Goal: Information Seeking & Learning: Learn about a topic

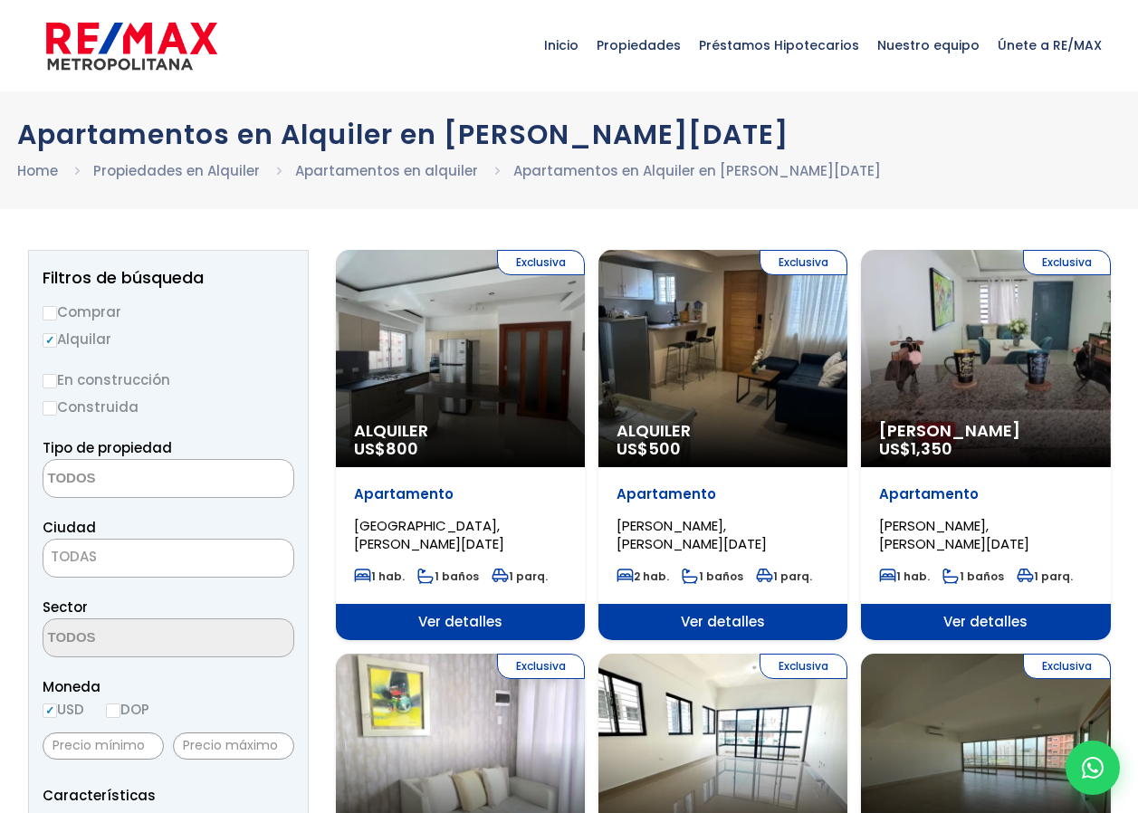
select select
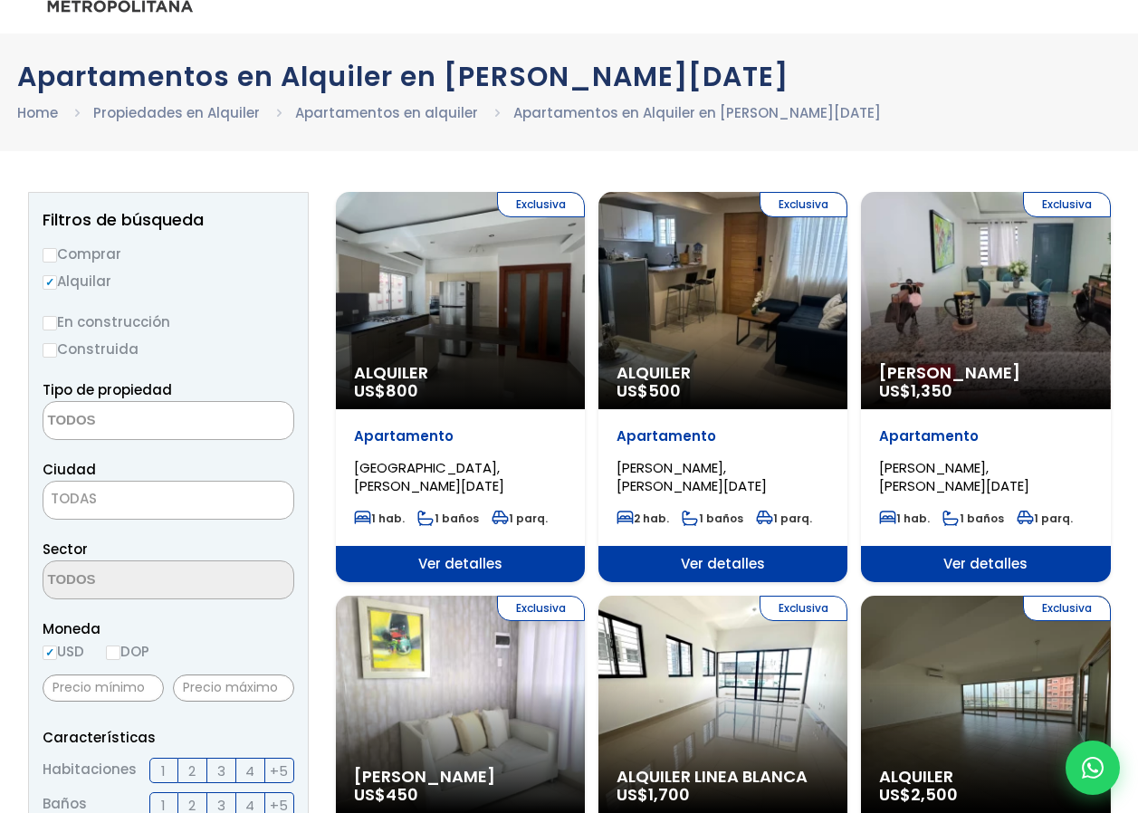
scroll to position [91, 0]
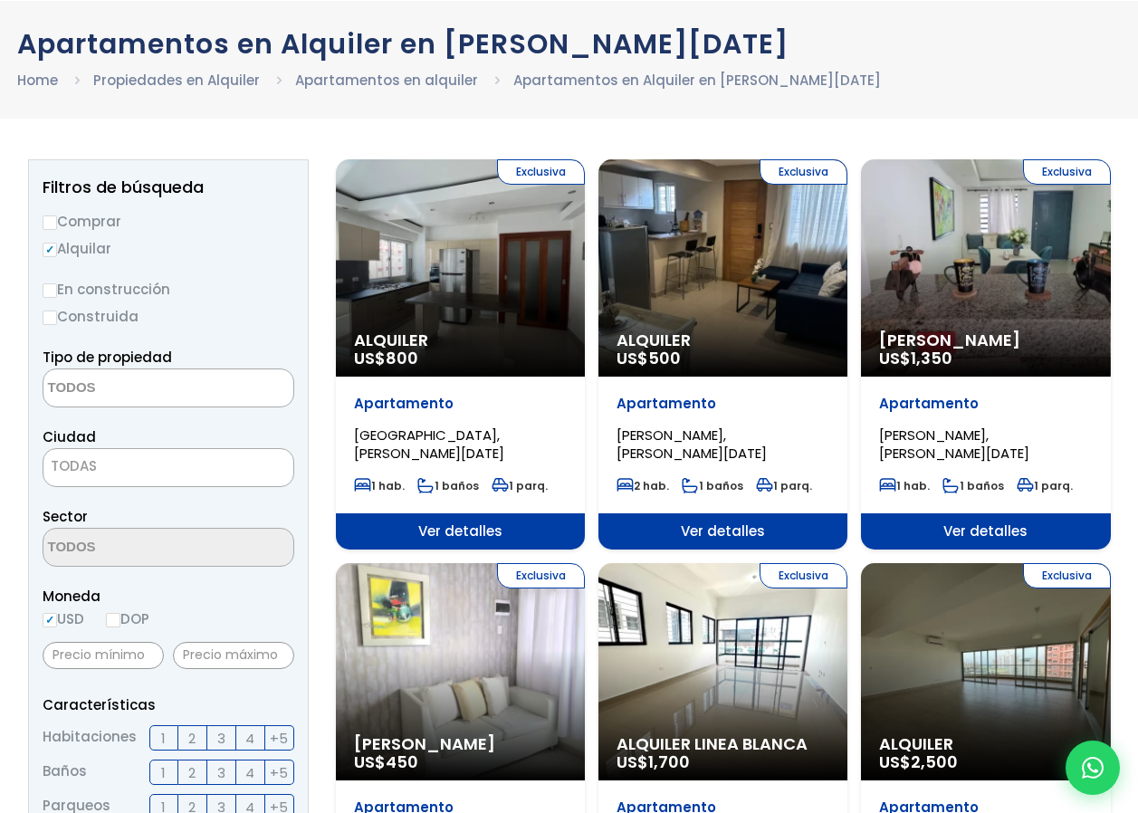
click at [158, 475] on span "TODAS" at bounding box center [168, 466] width 250 height 25
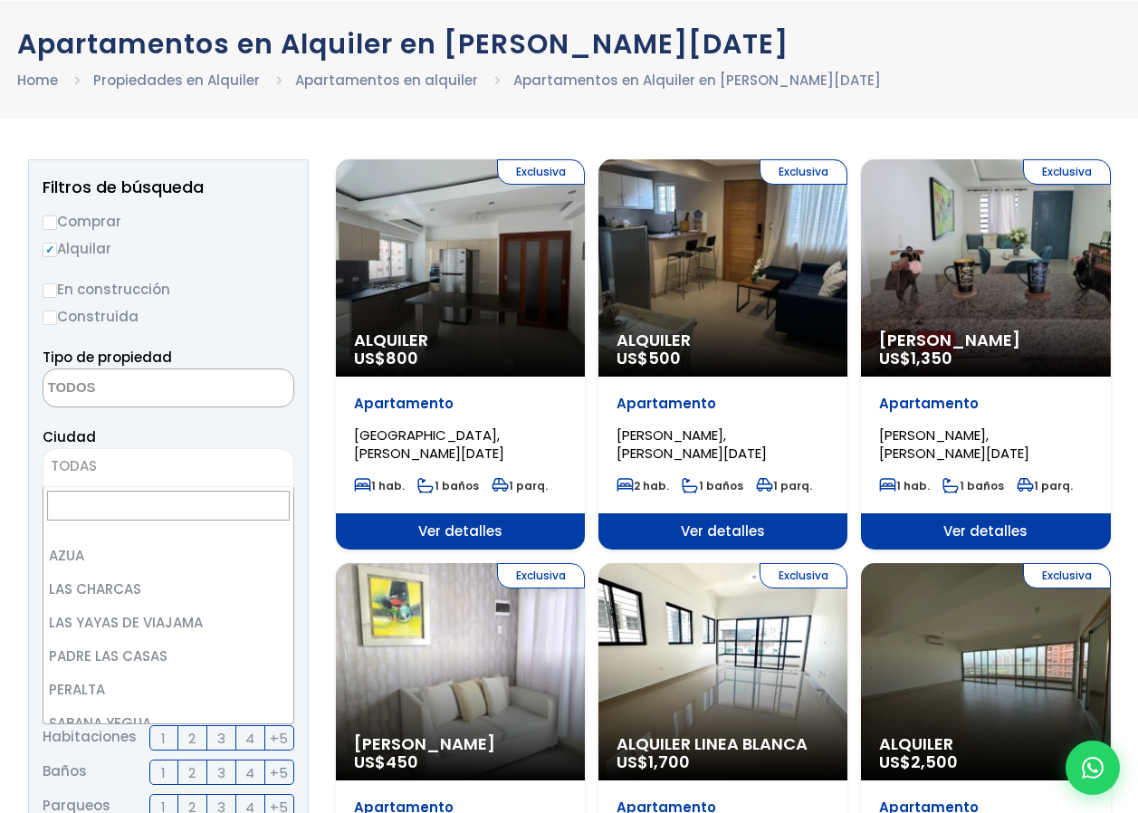
scroll to position [0, 0]
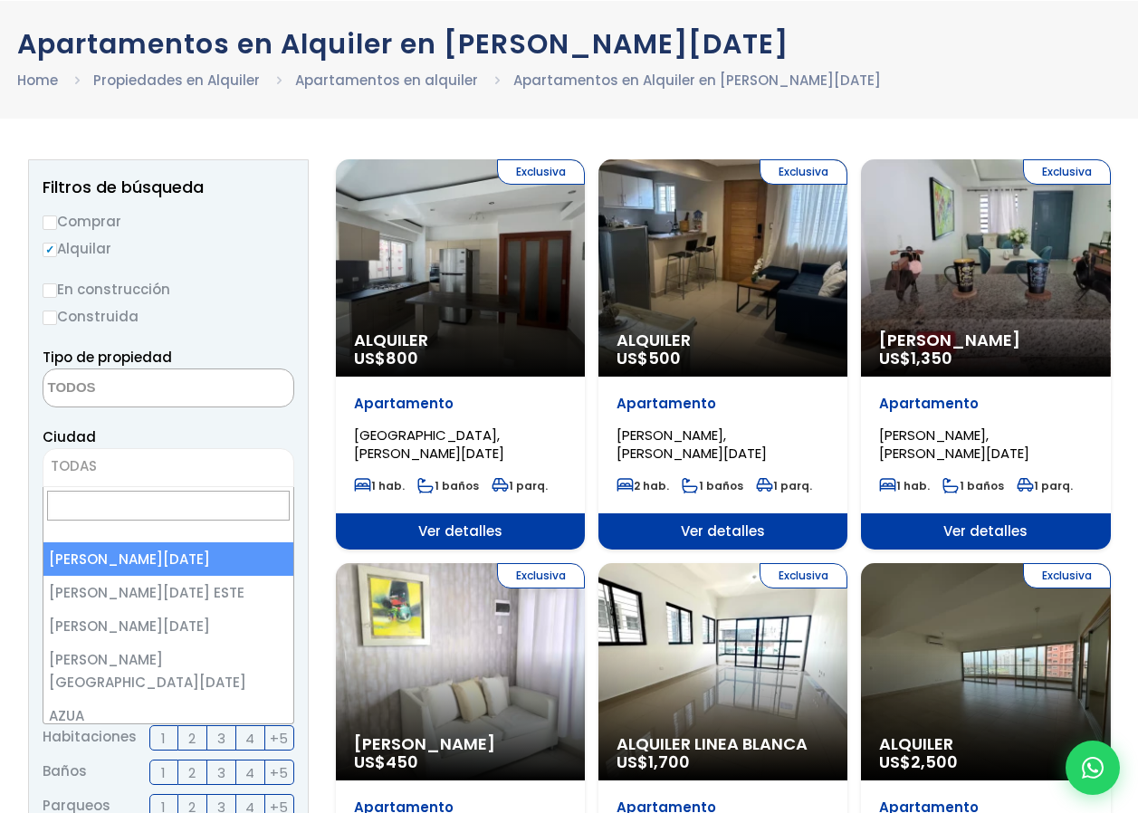
select select "1"
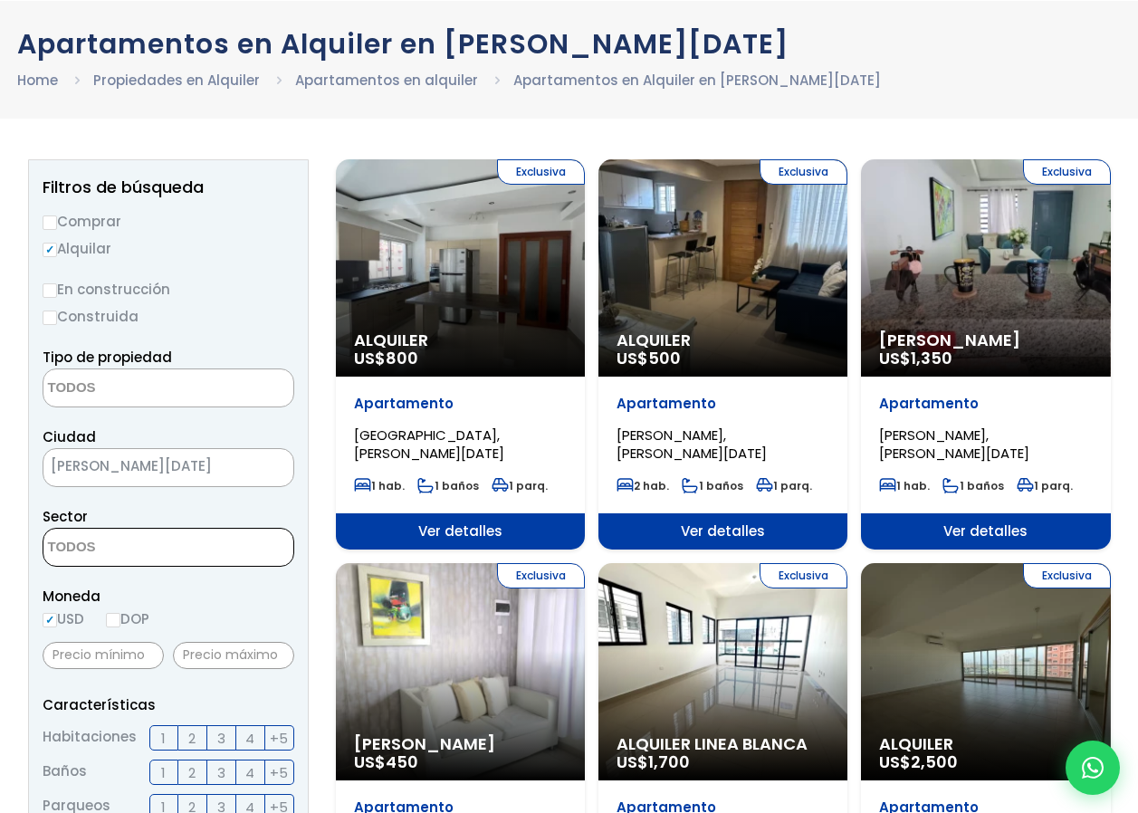
click at [252, 544] on span at bounding box center [169, 547] width 252 height 39
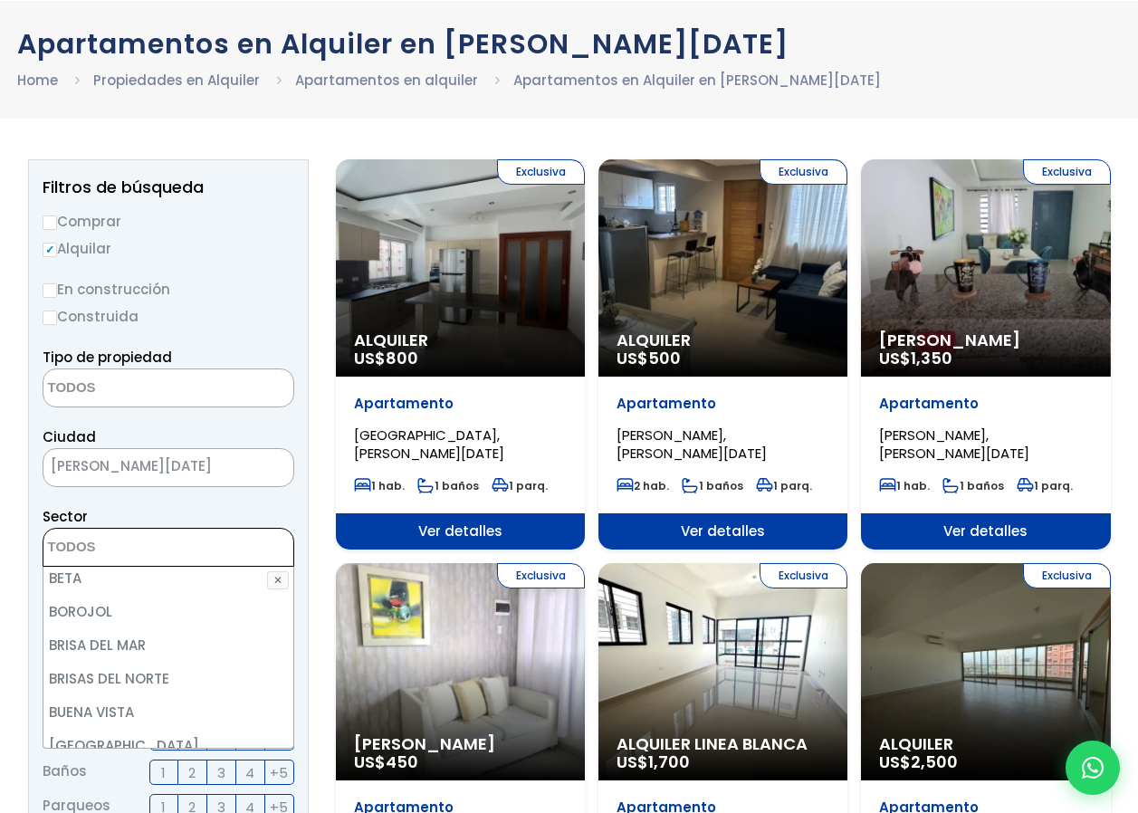
scroll to position [724, 0]
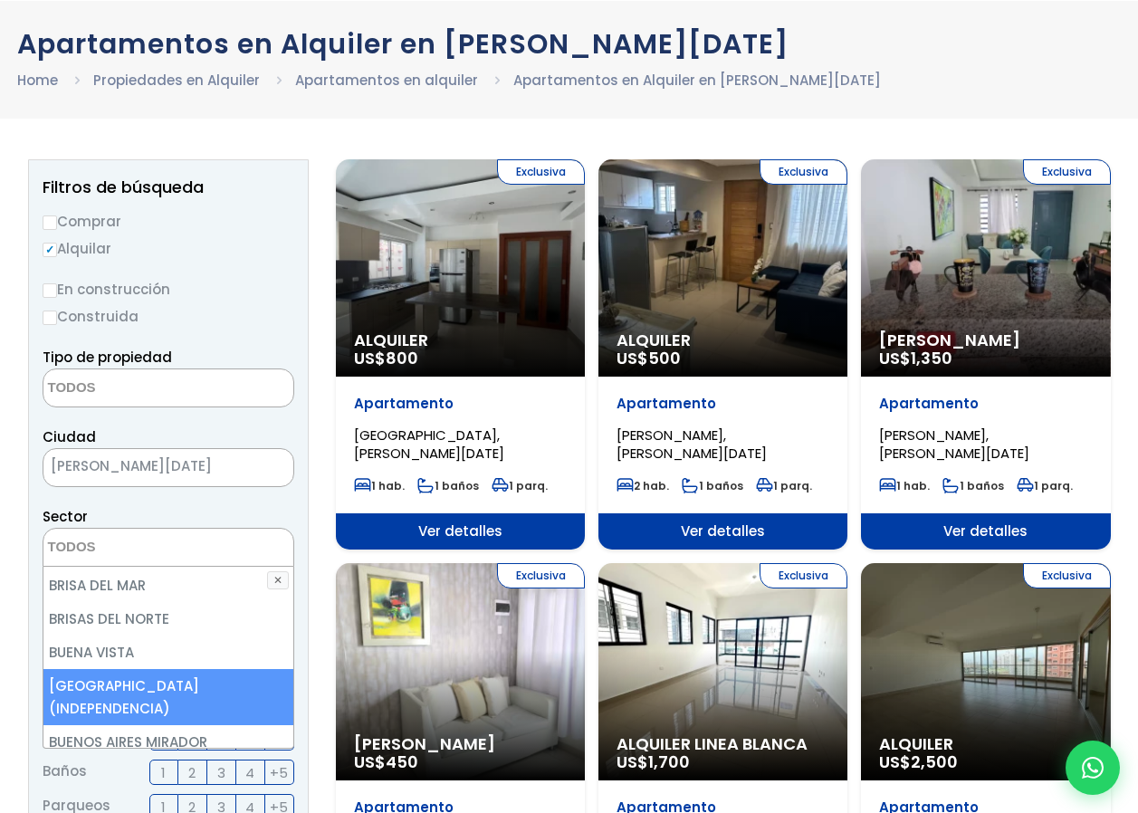
click at [163, 669] on li "[GEOGRAPHIC_DATA] (INDEPENDENCIA)" at bounding box center [168, 697] width 250 height 56
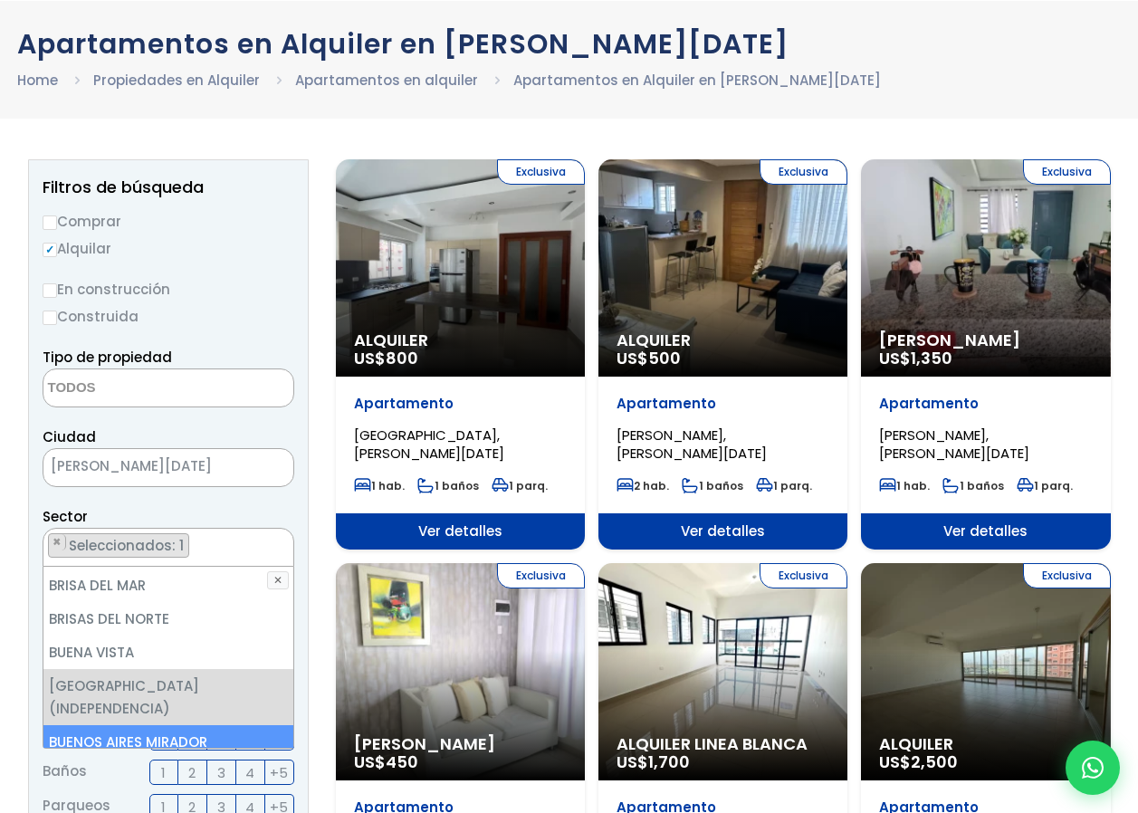
click at [169, 725] on li "BUENOS AIRES MIRADOR" at bounding box center [168, 742] width 250 height 34
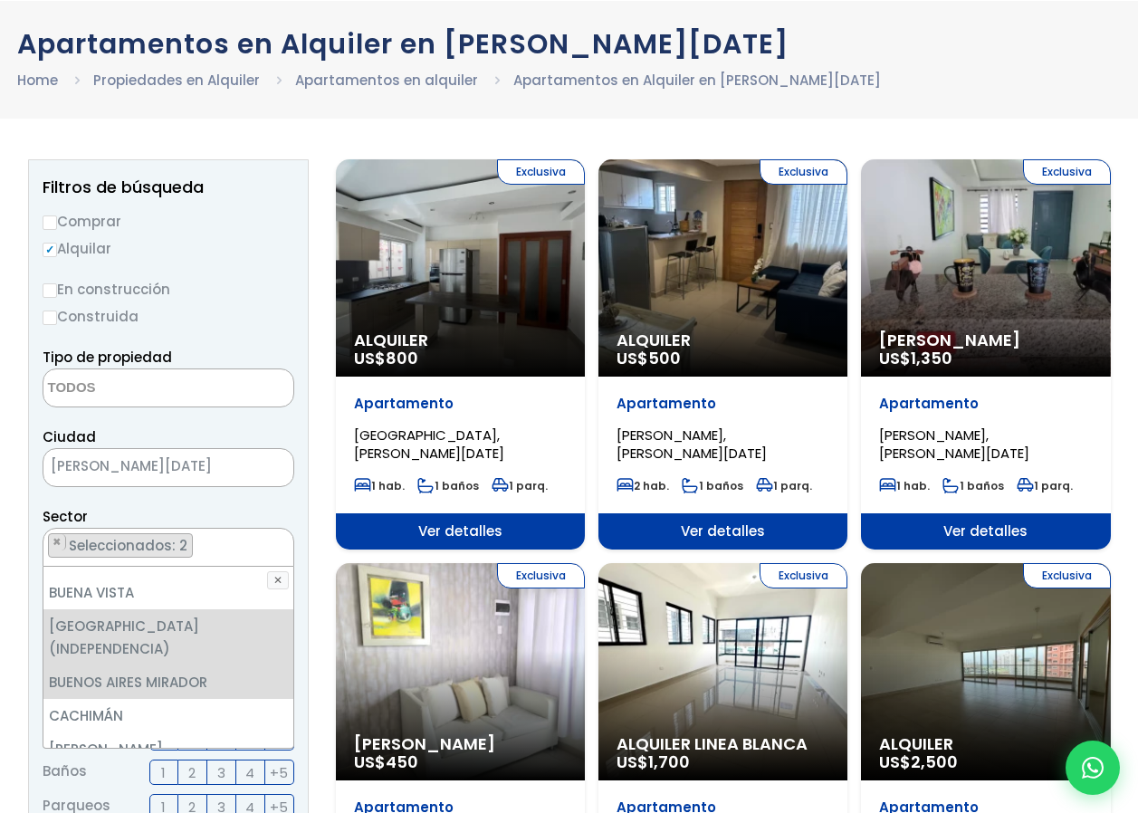
scroll to position [724, 0]
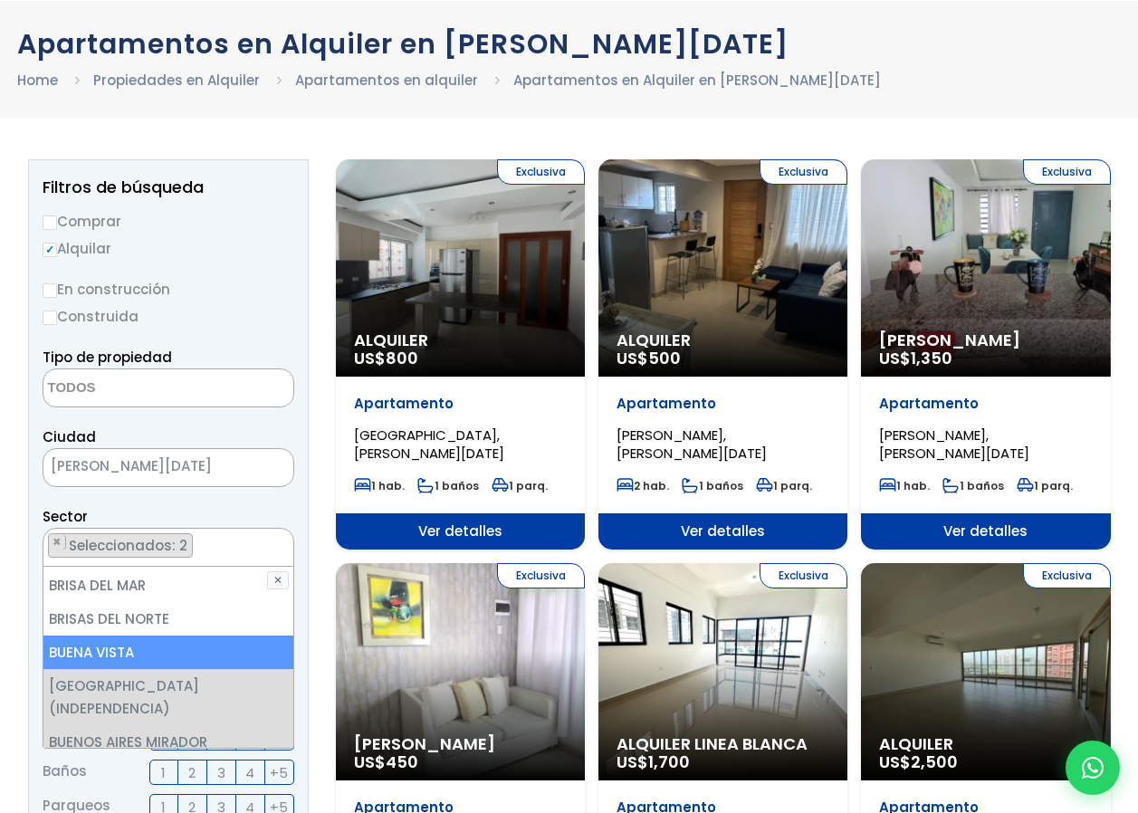
click at [163, 639] on li "BUENA VISTA" at bounding box center [168, 653] width 250 height 34
select select "16"
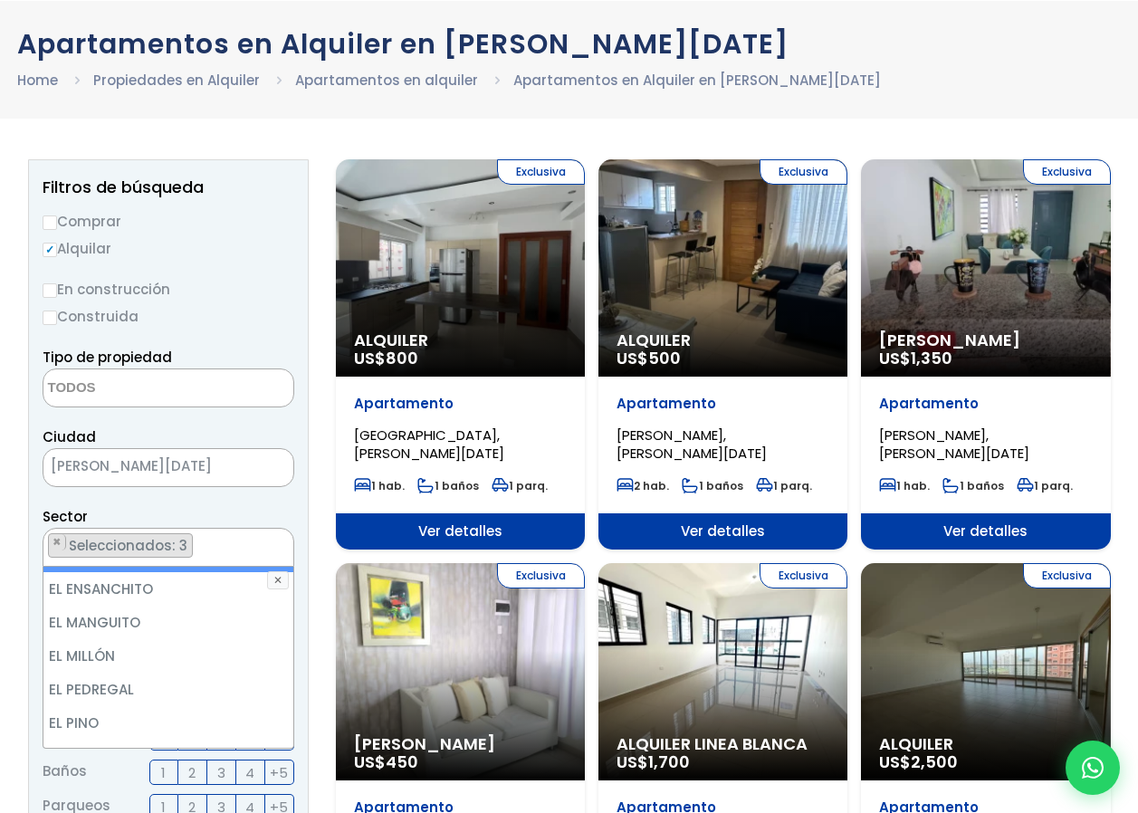
scroll to position [2083, 0]
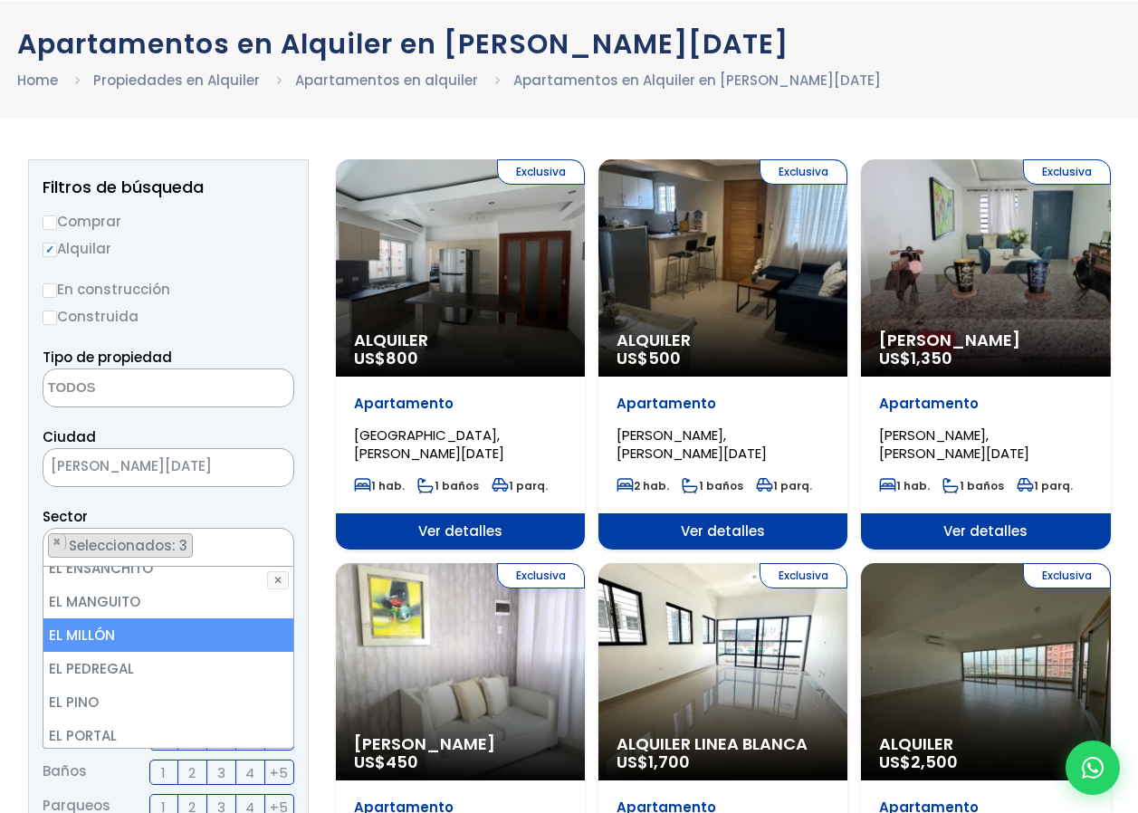
click at [137, 618] on li "EL MILLÓN" at bounding box center [168, 635] width 250 height 34
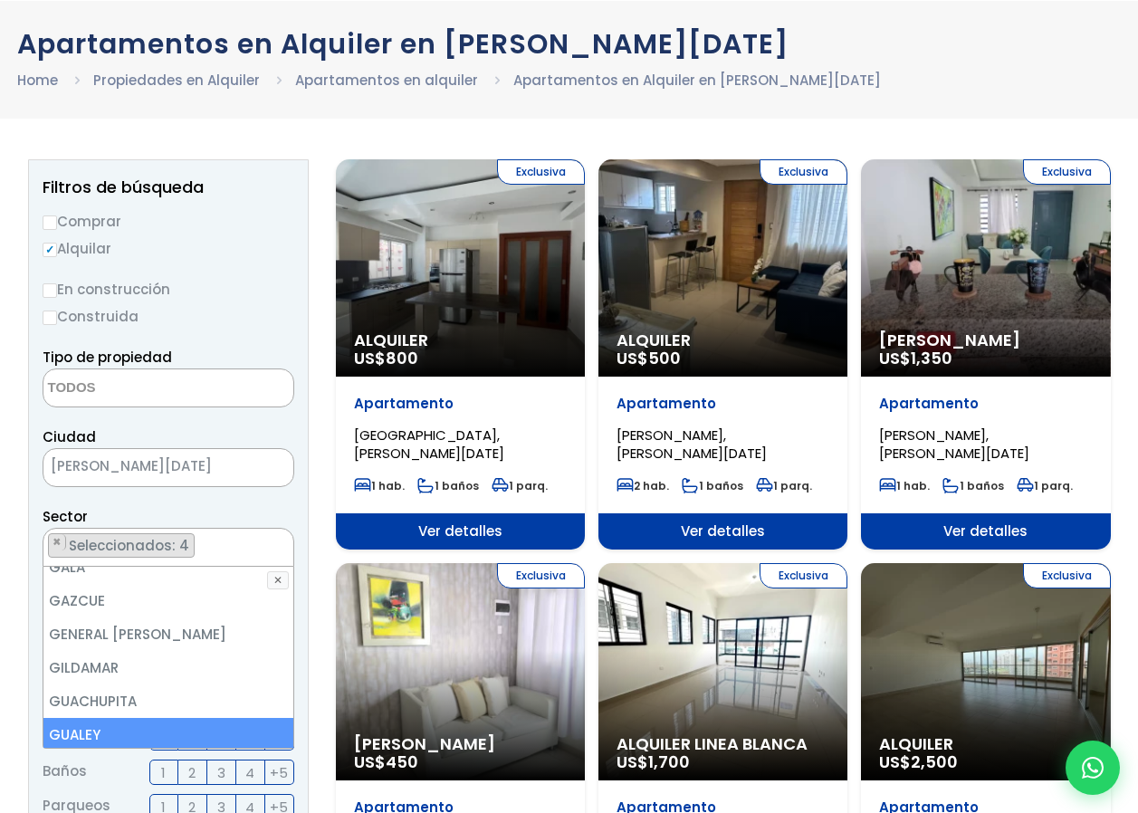
scroll to position [3079, 0]
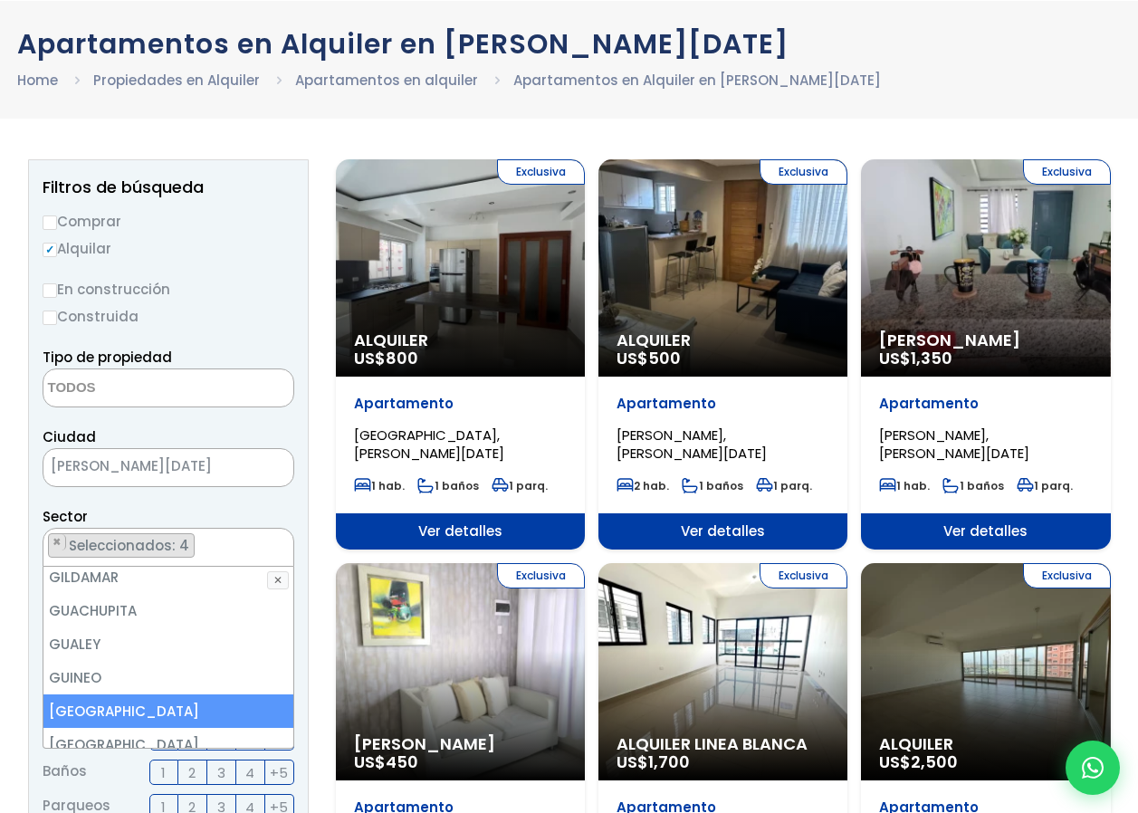
click at [155, 694] on li "[GEOGRAPHIC_DATA]" at bounding box center [168, 711] width 250 height 34
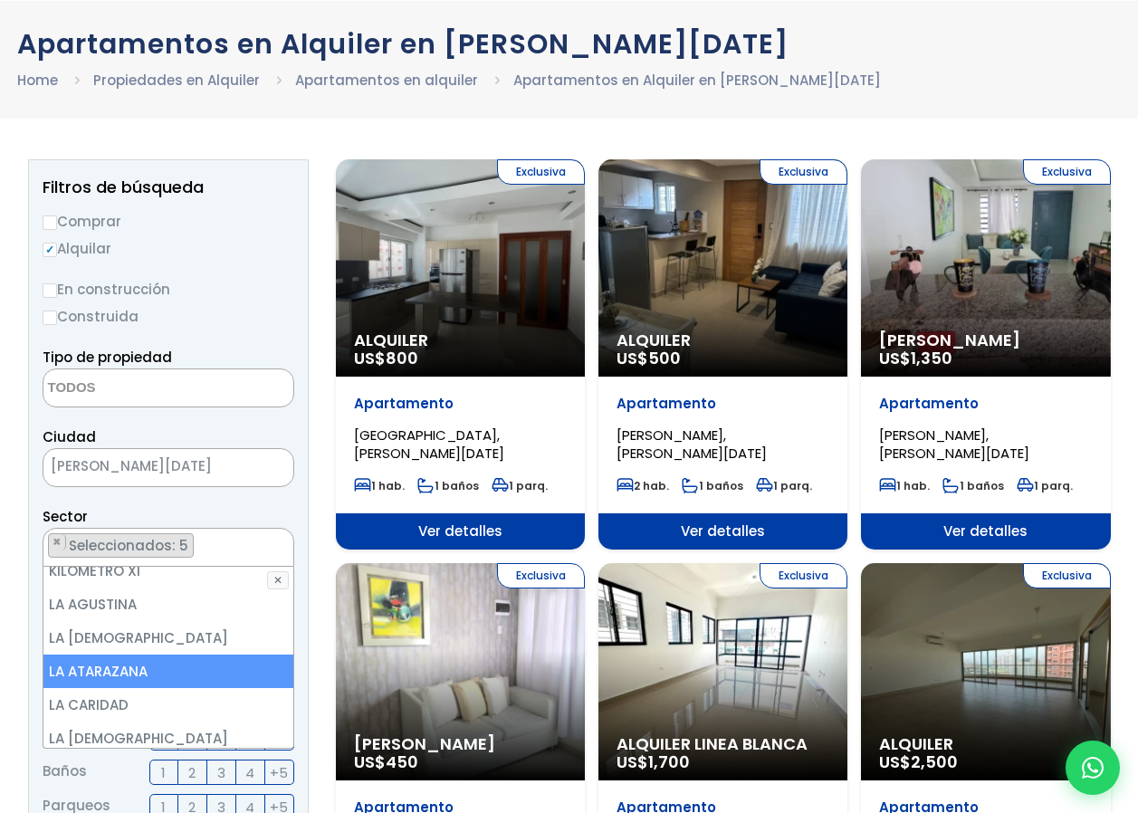
scroll to position [3712, 0]
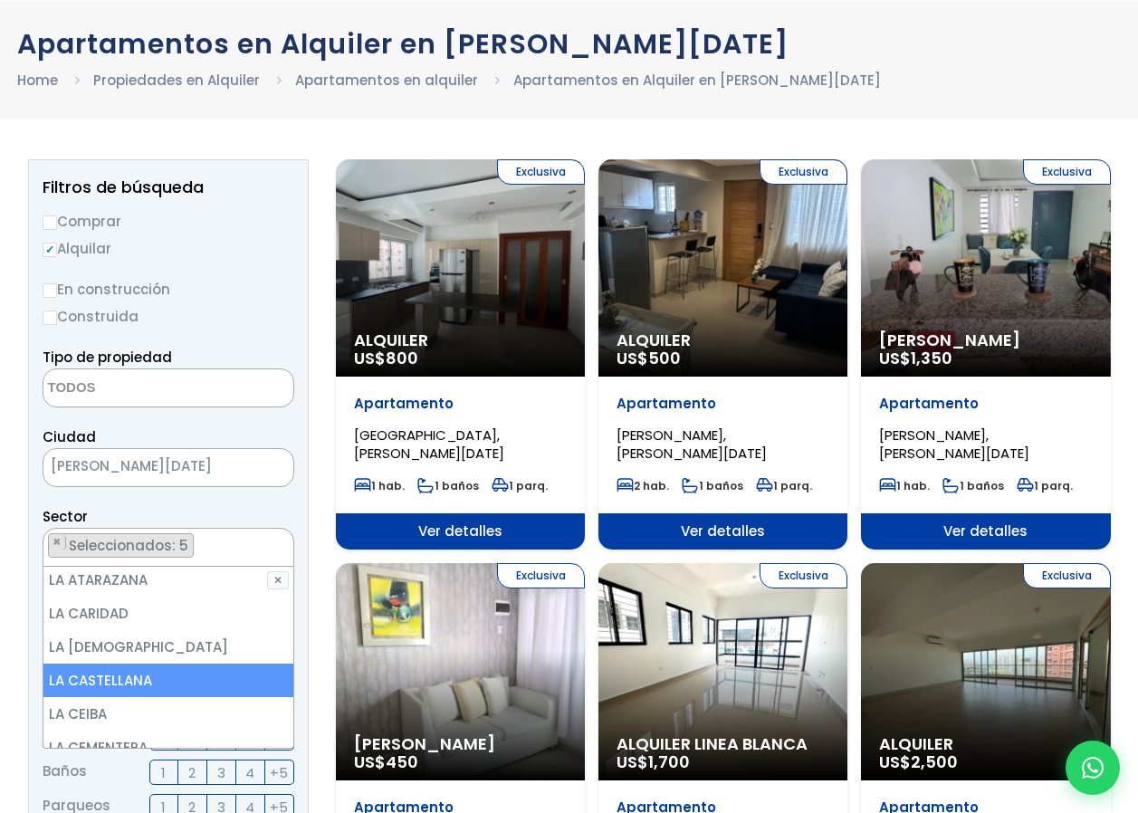
click at [171, 664] on li "LA CASTELLANA" at bounding box center [168, 681] width 250 height 34
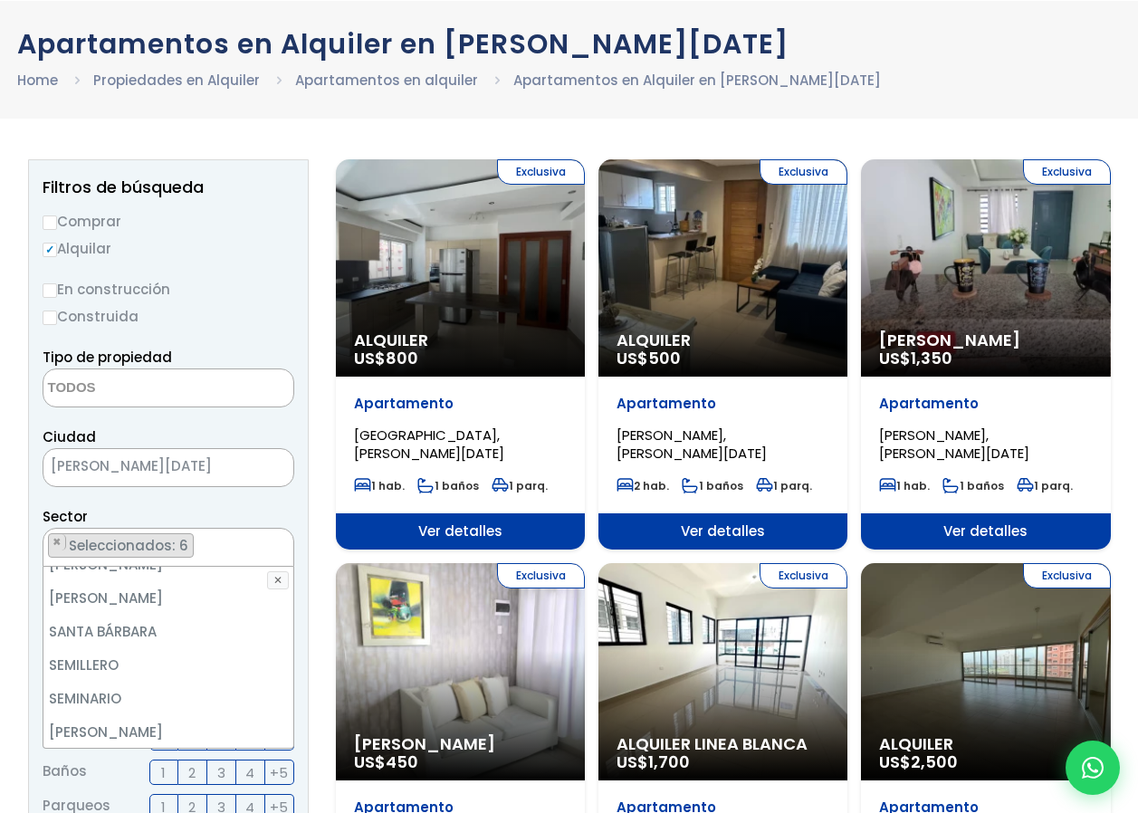
scroll to position [7877, 0]
click at [139, 777] on li "TROPICAL METALDOM" at bounding box center [168, 794] width 250 height 34
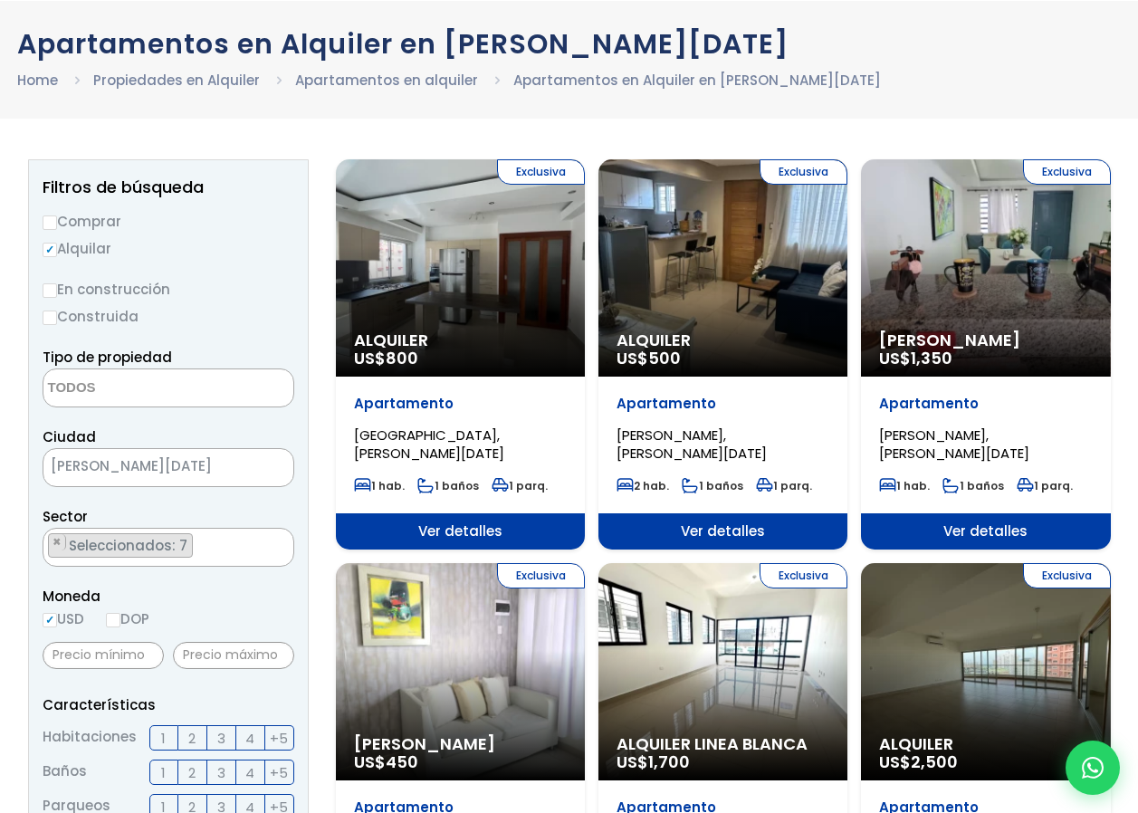
click at [263, 511] on div "Sector 16 DE AGOSTO 24 DE ABRIL 27 DE FEBRERO 30 DE MAYO AESA ALFIMAR ALTOS DE …" at bounding box center [169, 536] width 252 height 62
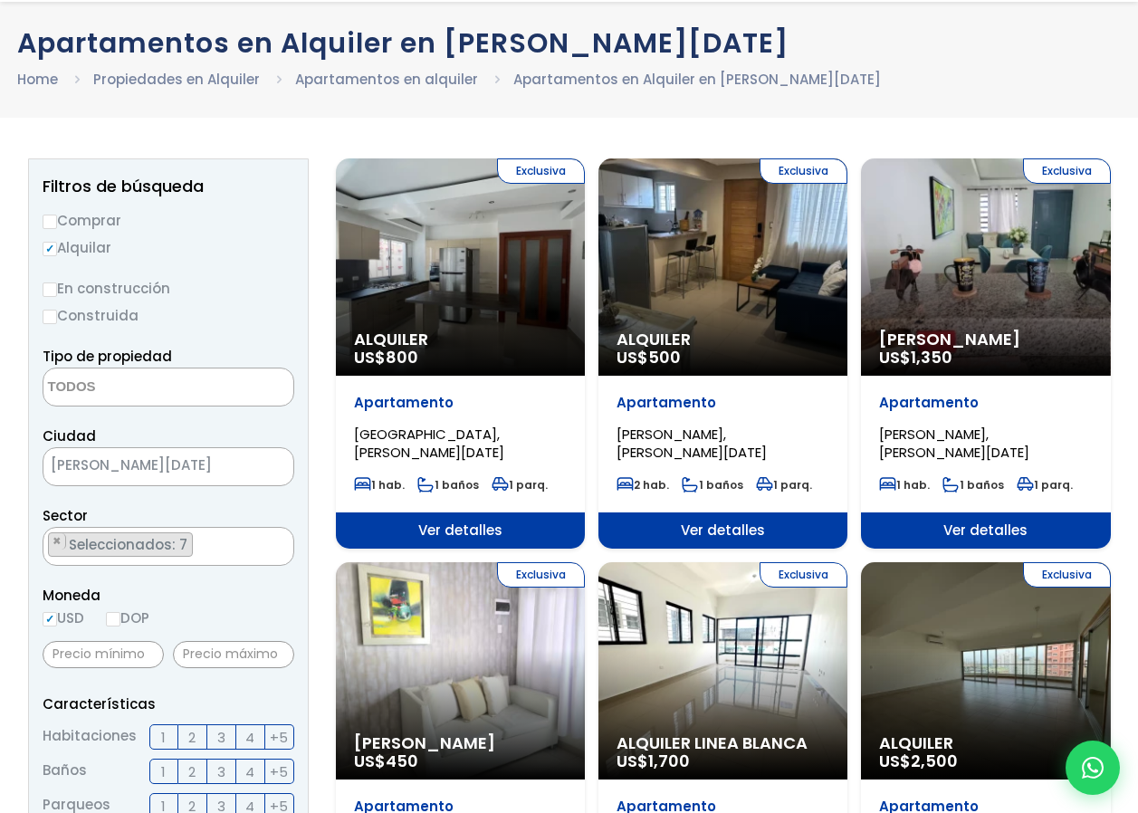
scroll to position [181, 0]
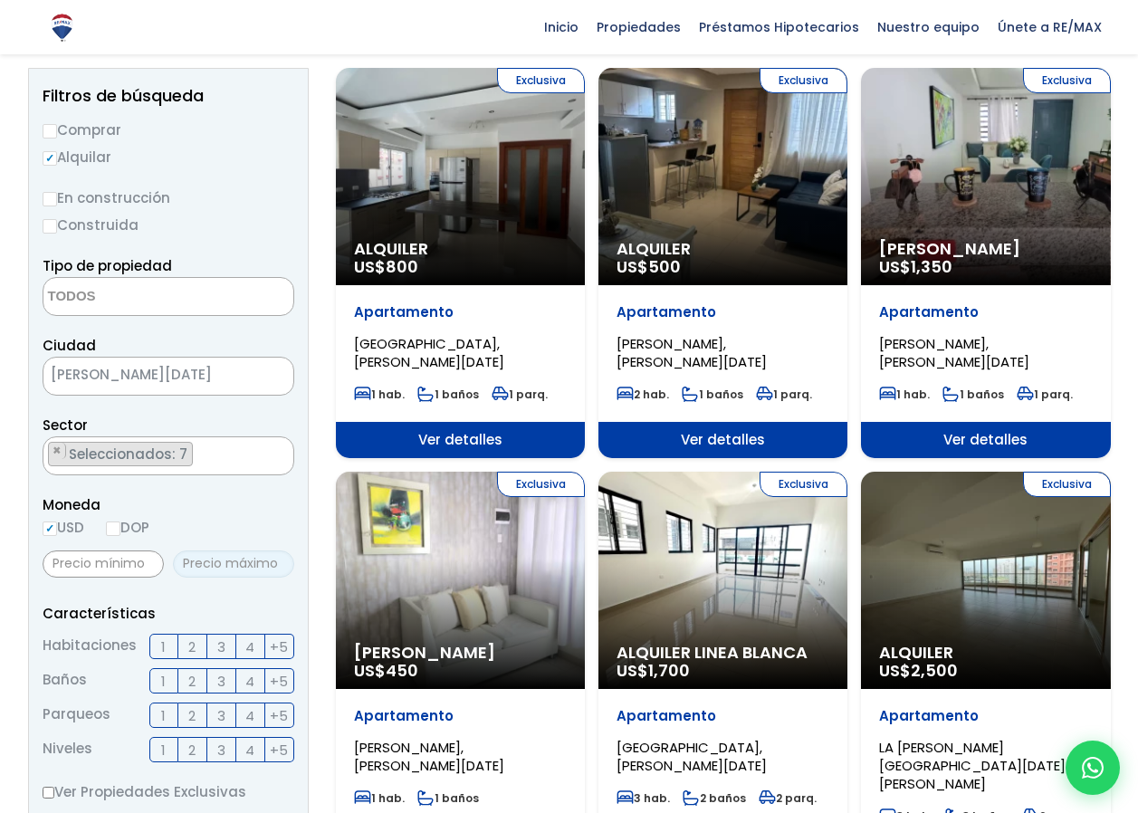
click at [251, 567] on input "text" at bounding box center [233, 564] width 121 height 27
type input "35,000"
click at [187, 641] on label "2" at bounding box center [192, 646] width 29 height 25
click at [0, 0] on input "2" at bounding box center [0, 0] width 0 height 0
click at [168, 713] on label "1" at bounding box center [163, 715] width 29 height 25
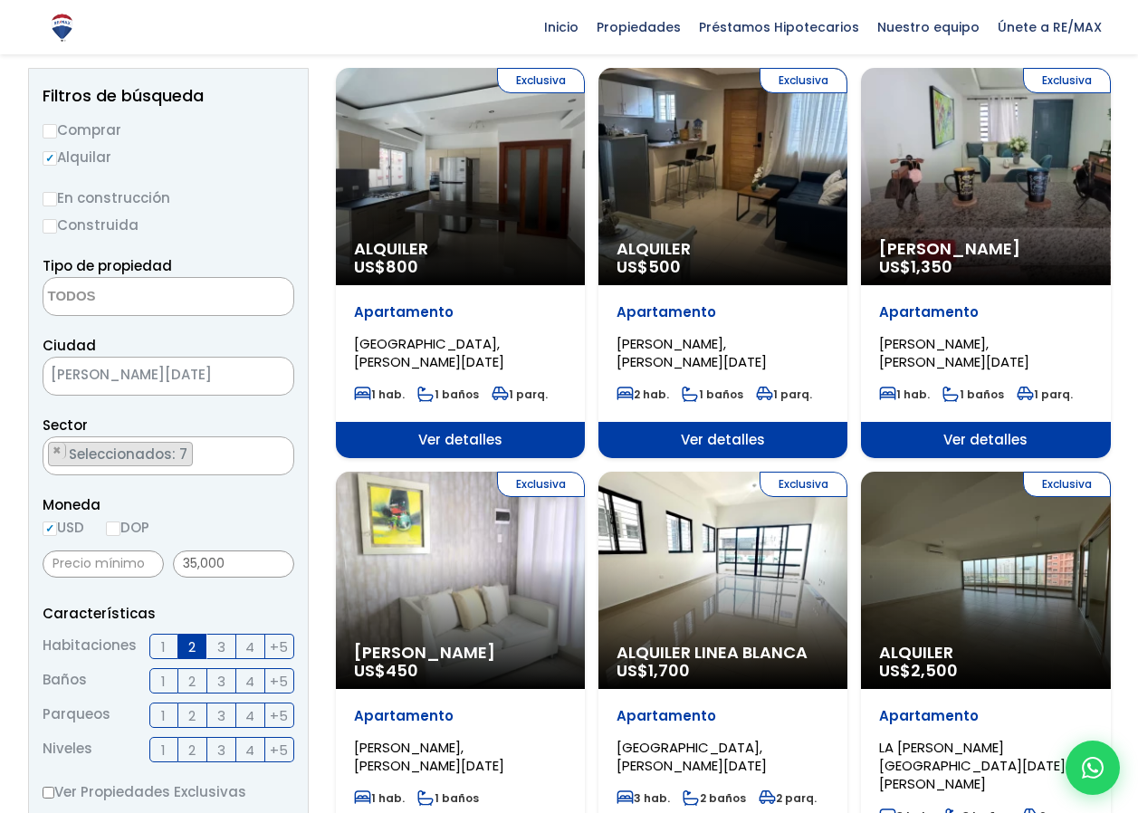
click at [0, 0] on input "1" at bounding box center [0, 0] width 0 height 0
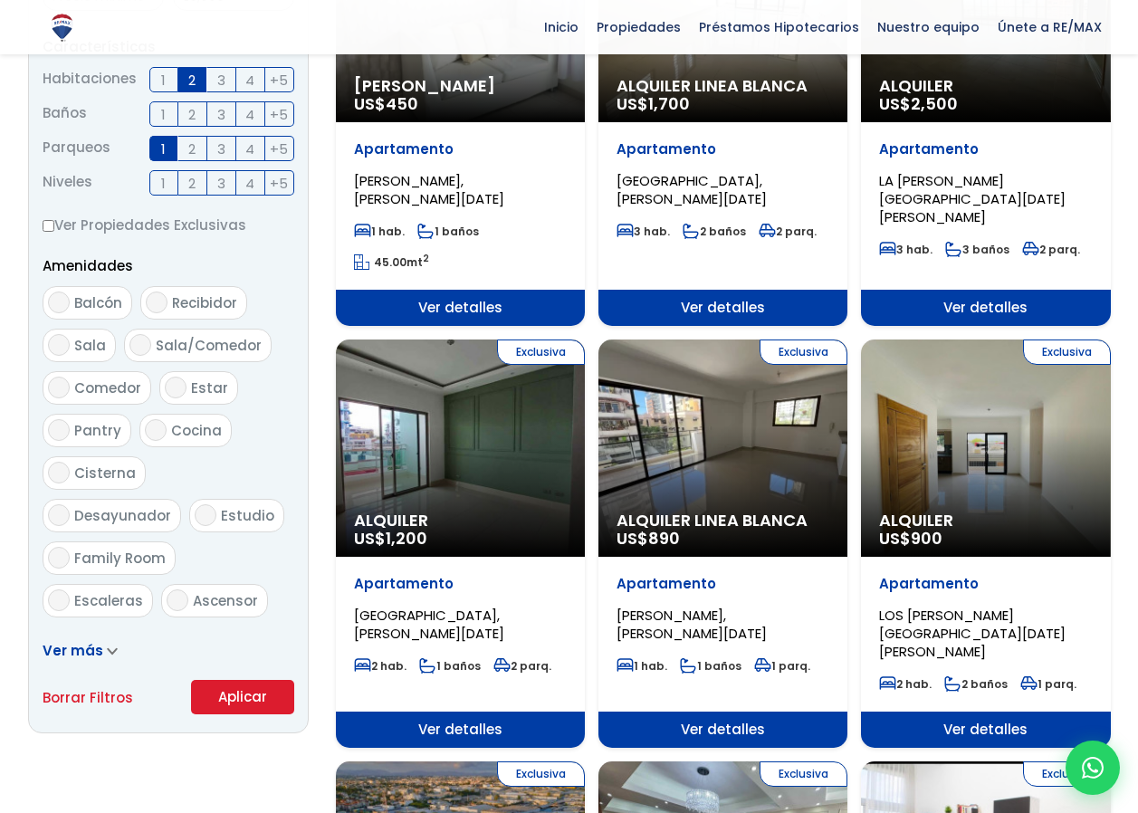
scroll to position [905, 0]
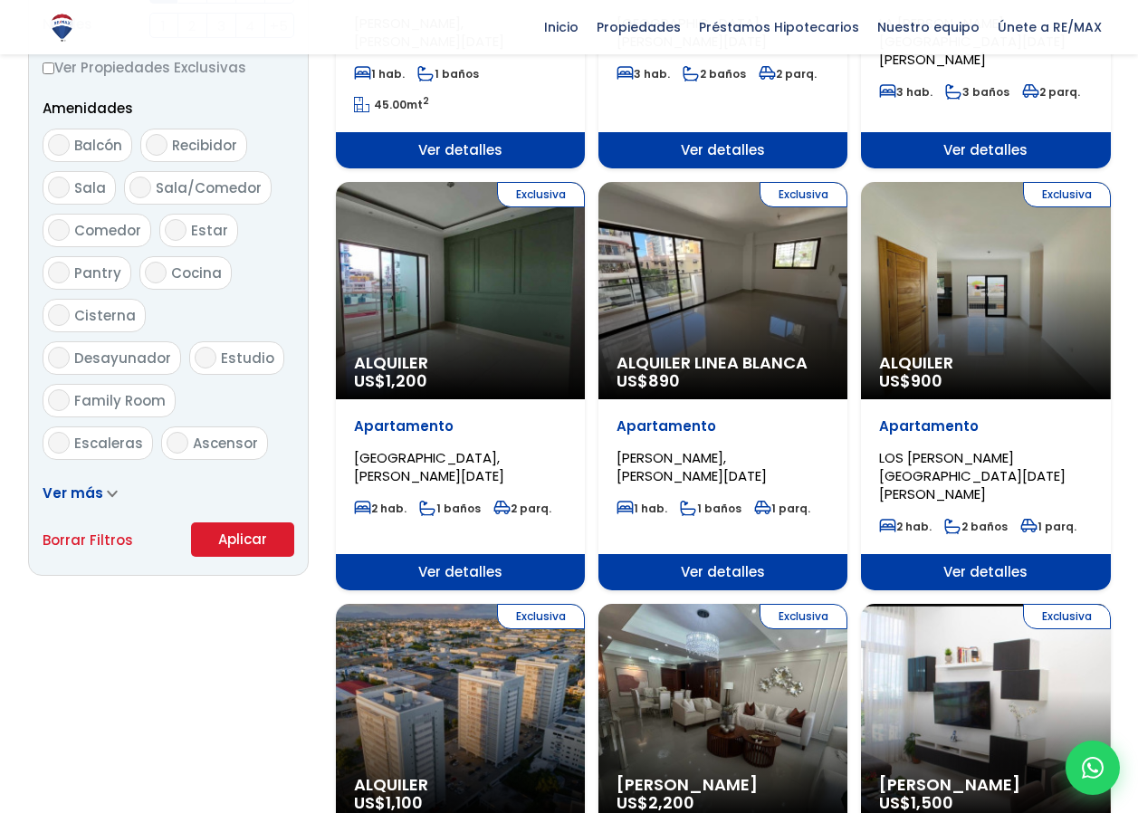
click at [244, 553] on button "Aplicar" at bounding box center [242, 539] width 103 height 34
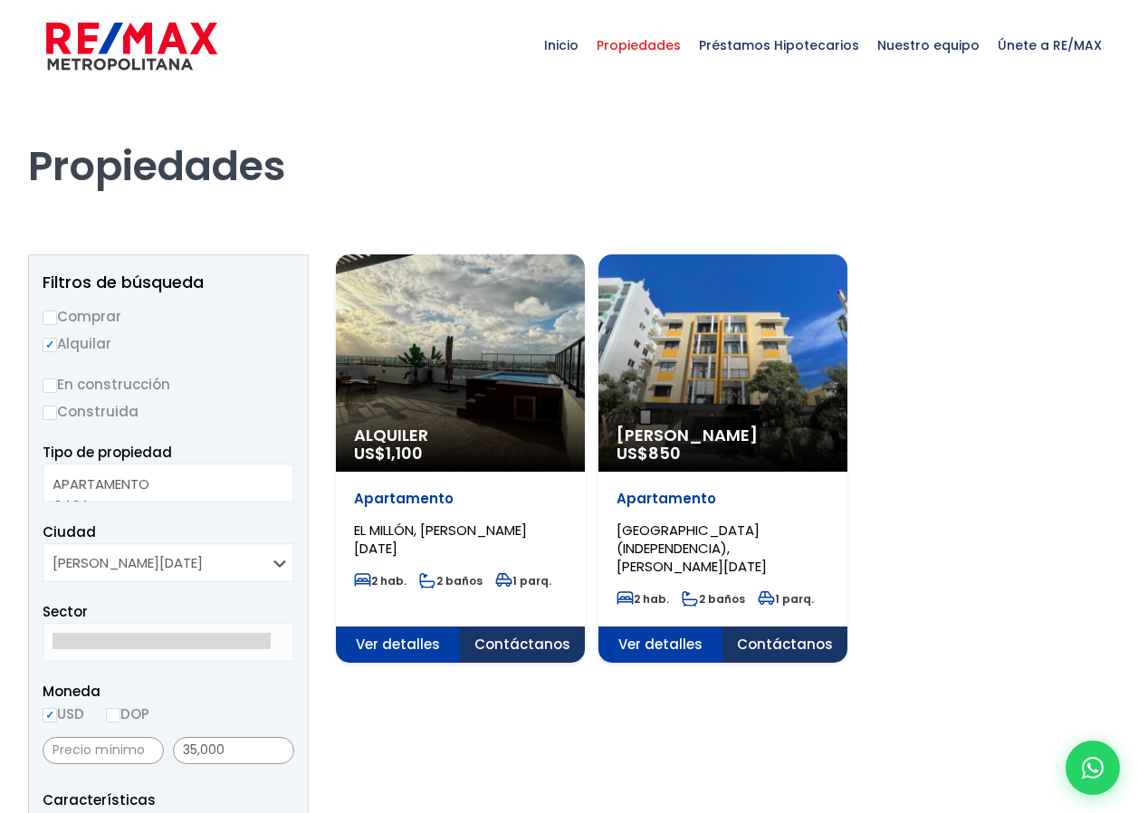
select select
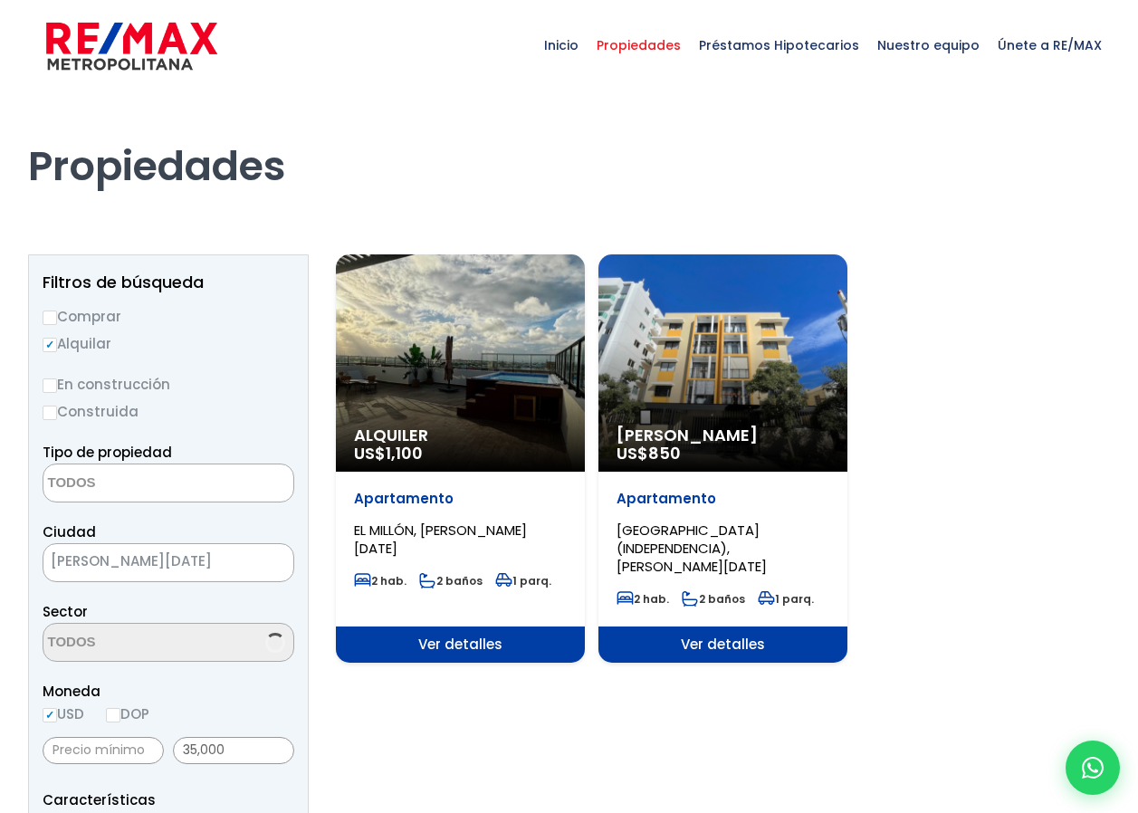
select select "16"
drag, startPoint x: 230, startPoint y: 751, endPoint x: 102, endPoint y: 752, distance: 127.7
click at [105, 749] on div "35,000" at bounding box center [169, 750] width 252 height 41
type input "0"
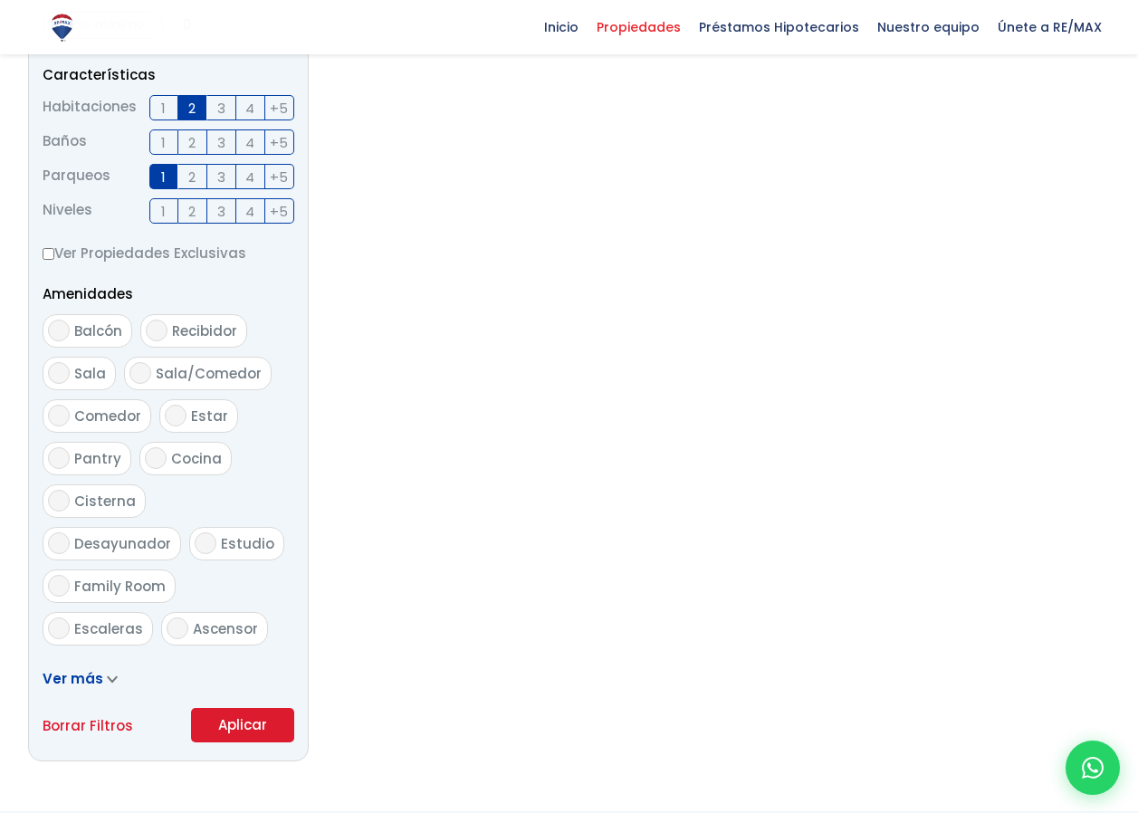
scroll to position [631, 0]
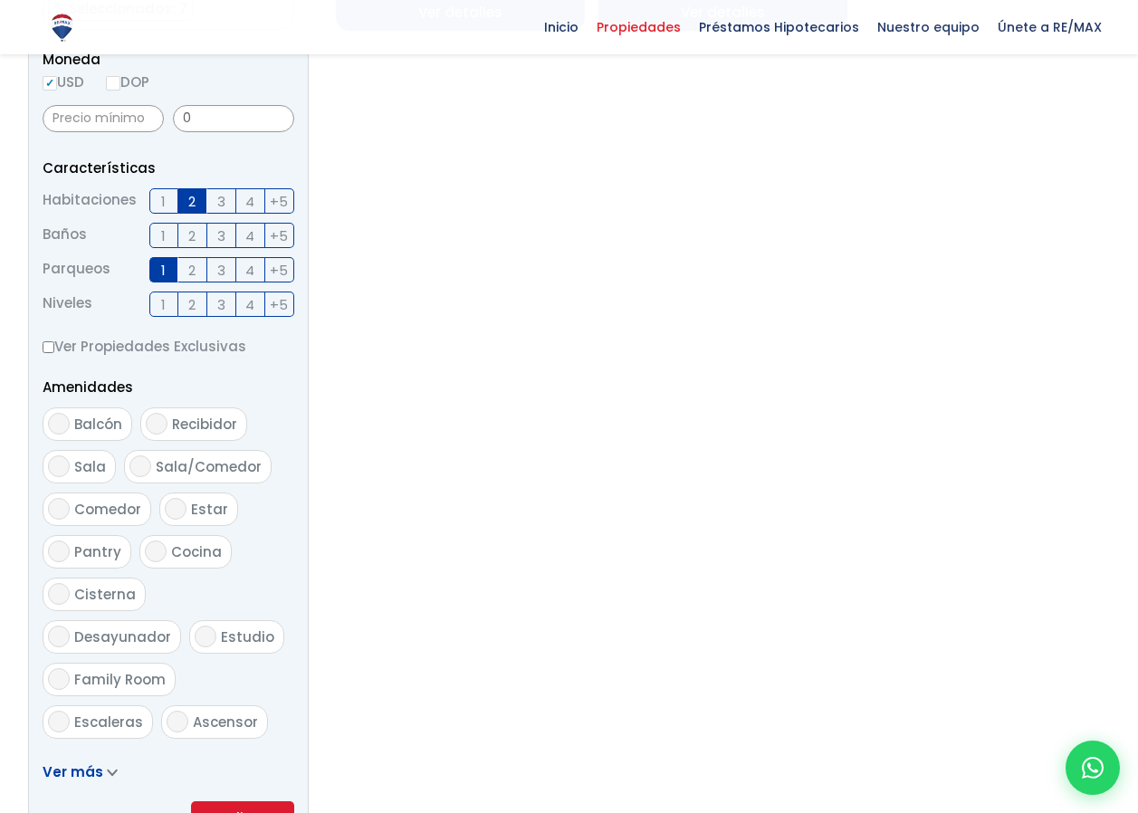
click at [192, 190] on span "2" at bounding box center [191, 201] width 7 height 23
click at [0, 0] on input "2" at bounding box center [0, 0] width 0 height 0
click at [169, 263] on label "1" at bounding box center [163, 269] width 29 height 25
click at [0, 0] on input "1" at bounding box center [0, 0] width 0 height 0
drag, startPoint x: 222, startPoint y: 109, endPoint x: 111, endPoint y: 109, distance: 110.5
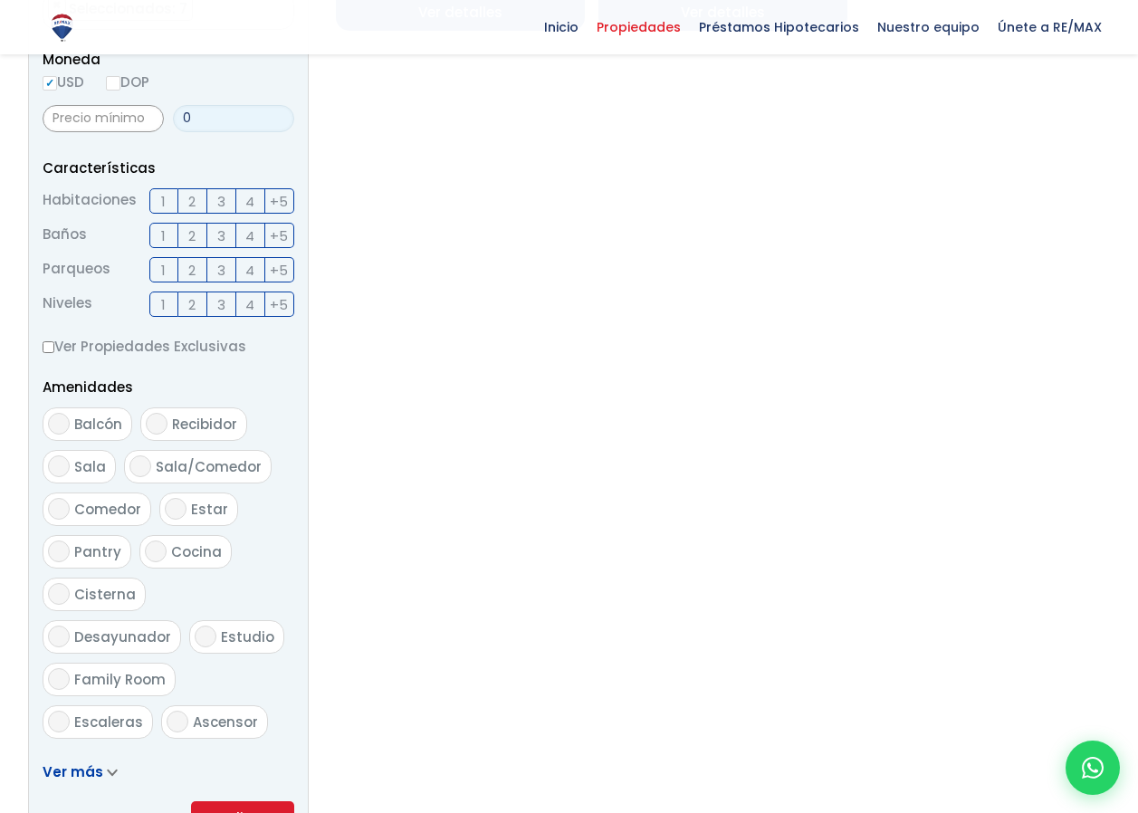
click at [111, 109] on div "0" at bounding box center [169, 118] width 252 height 41
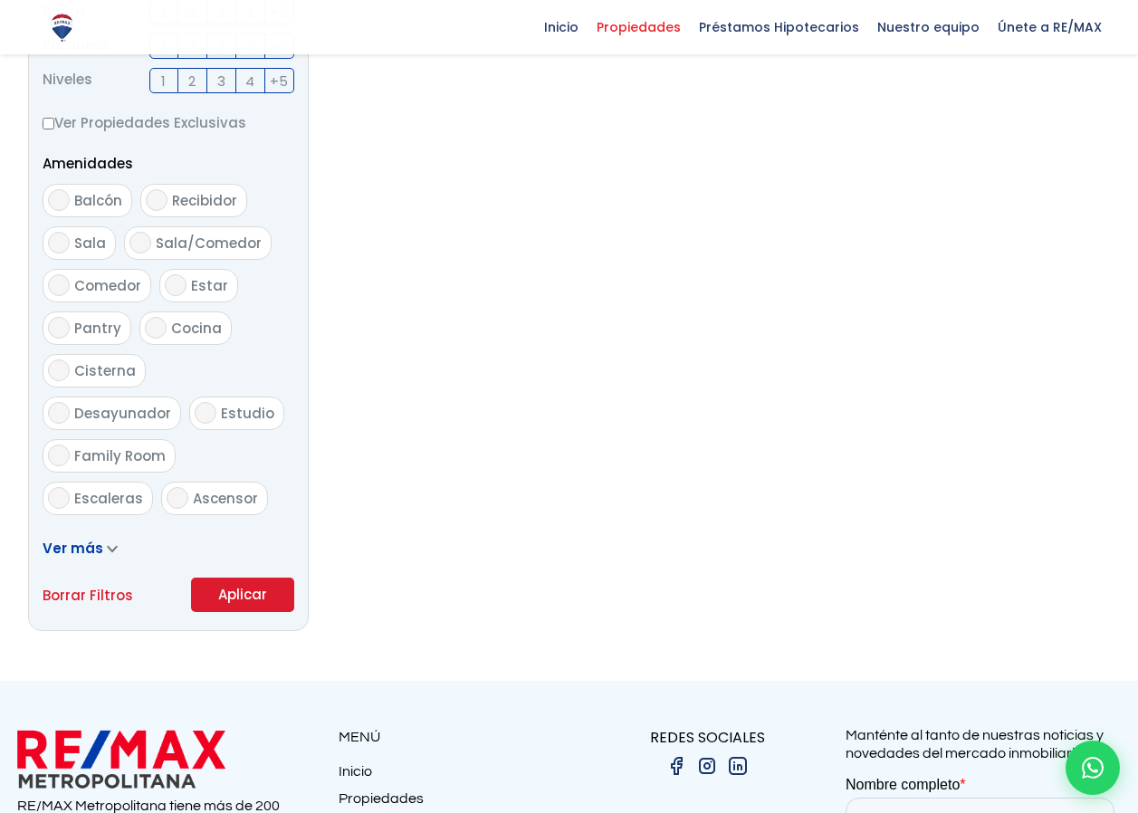
scroll to position [993, 0]
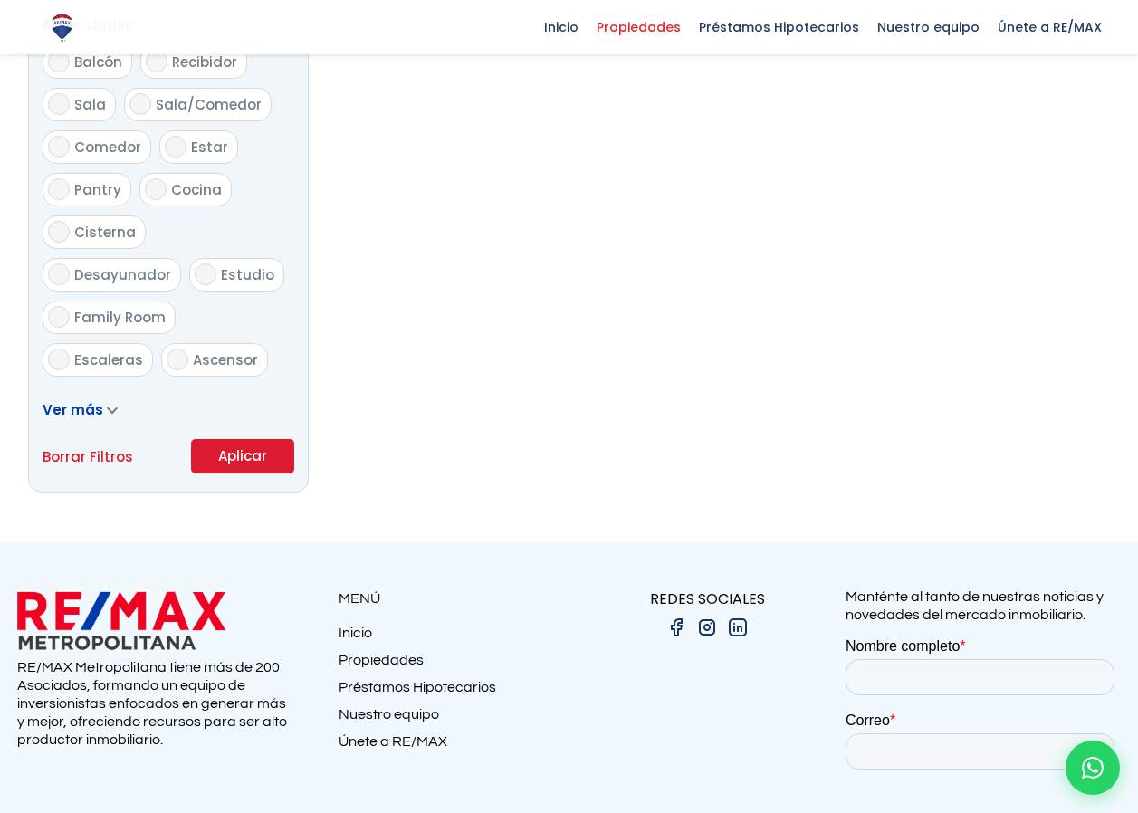
type input "35,000"
click at [223, 445] on button "Aplicar" at bounding box center [242, 456] width 103 height 34
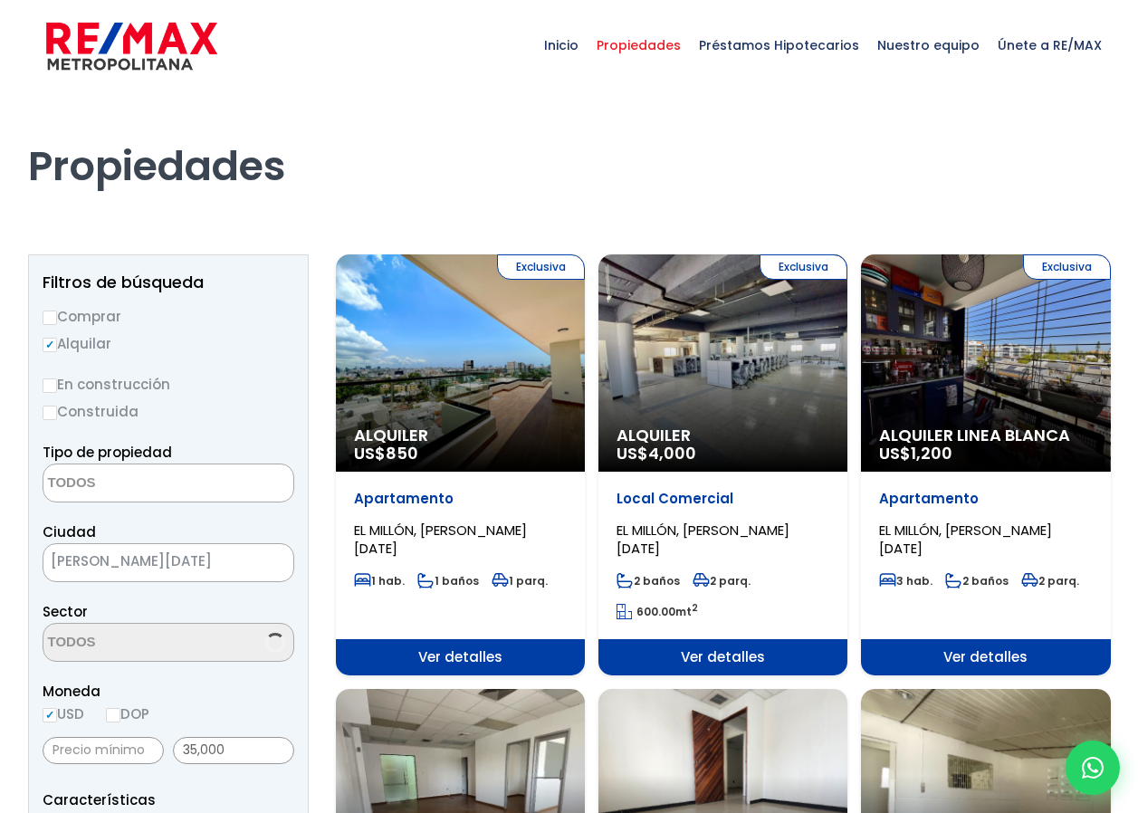
select select
select select "16"
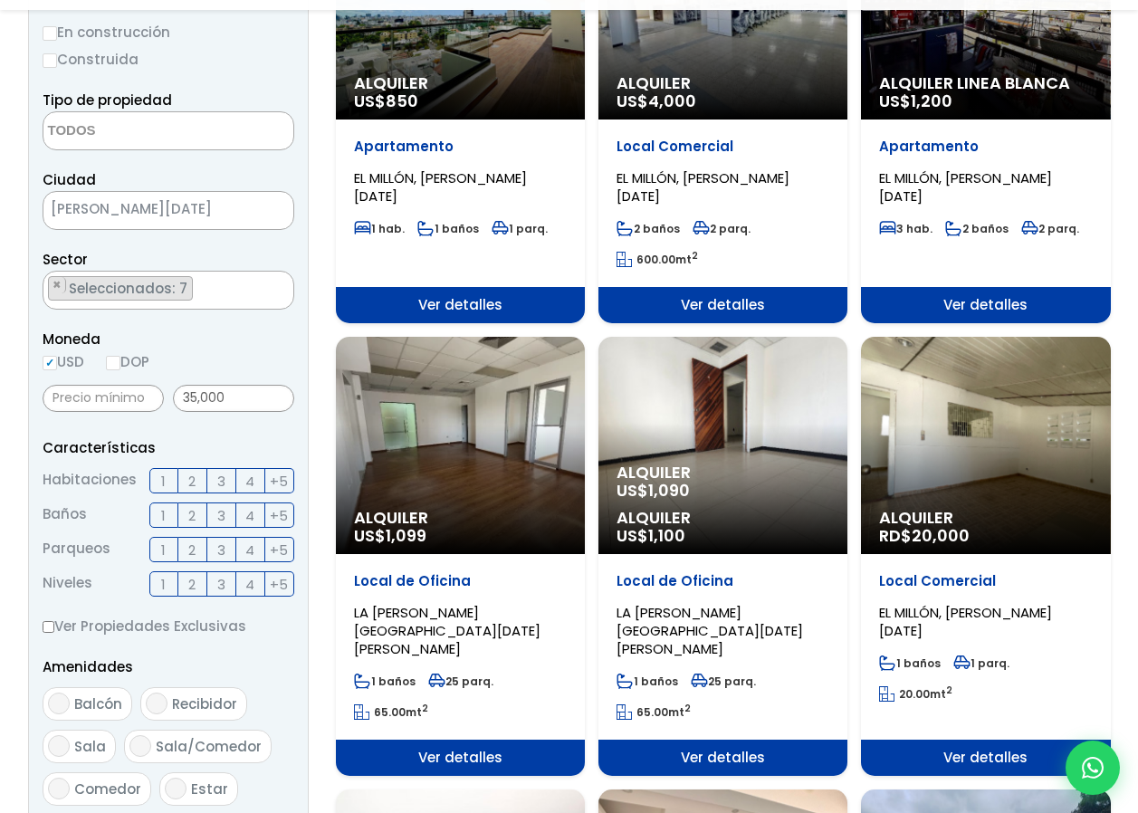
scroll to position [453, 0]
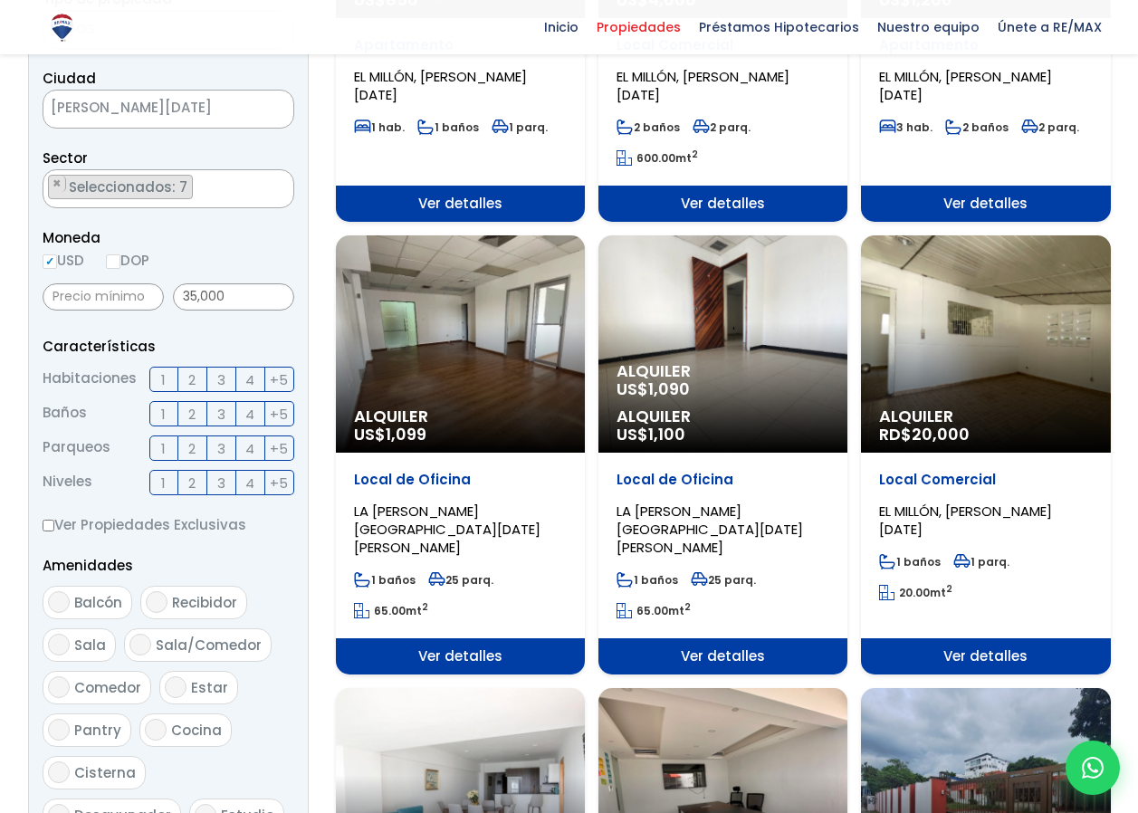
click at [120, 261] on input "DOP" at bounding box center [113, 261] width 14 height 14
radio input "true"
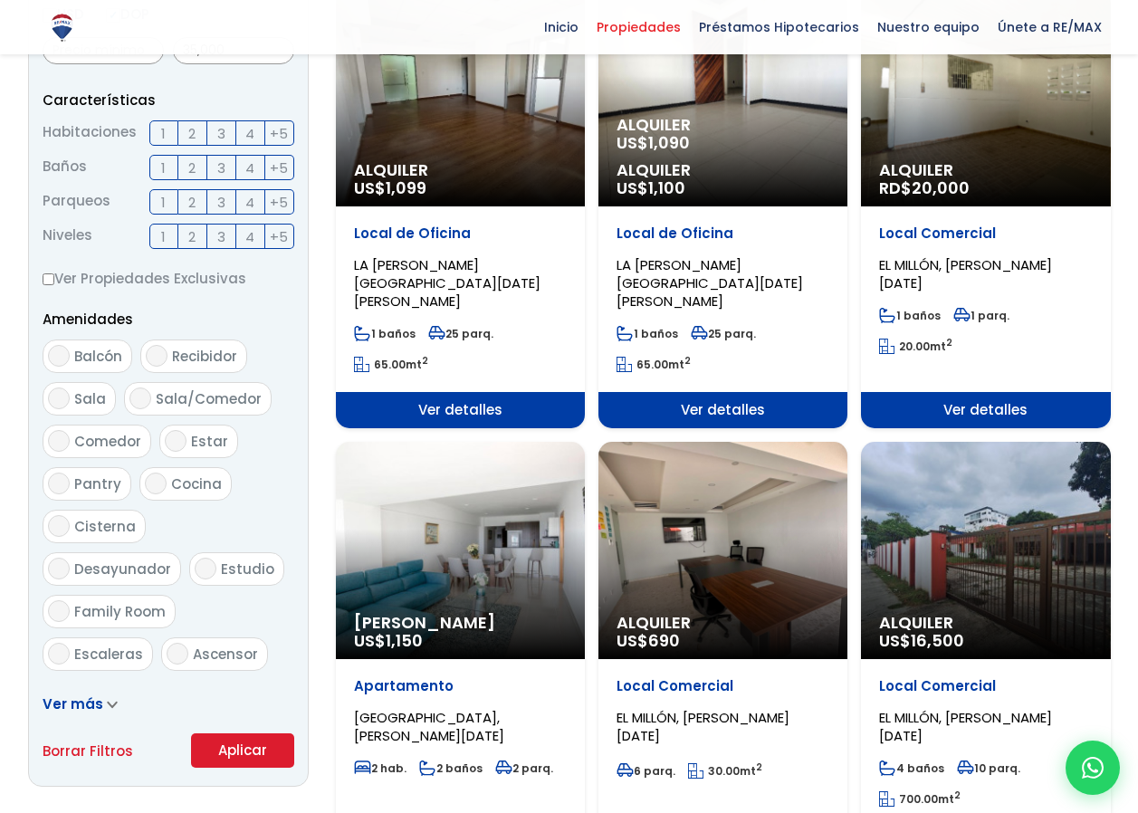
scroll to position [996, 0]
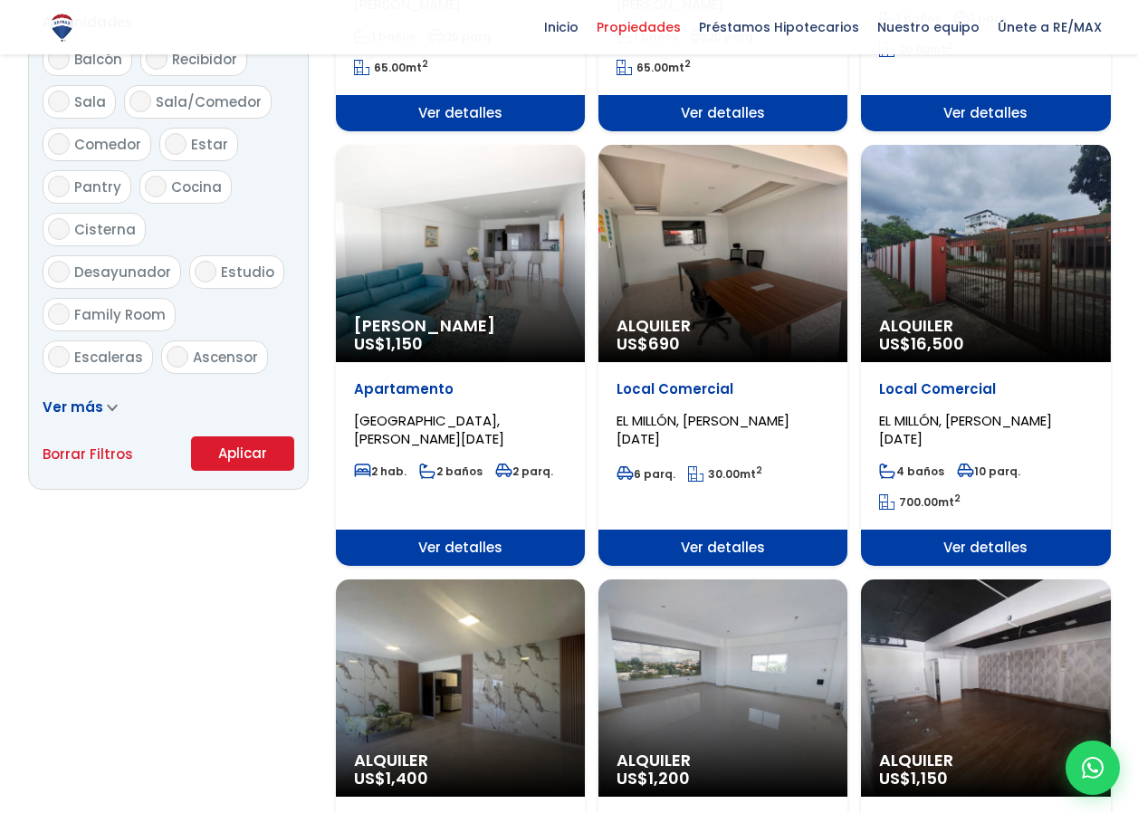
click at [244, 449] on button "Aplicar" at bounding box center [242, 453] width 103 height 34
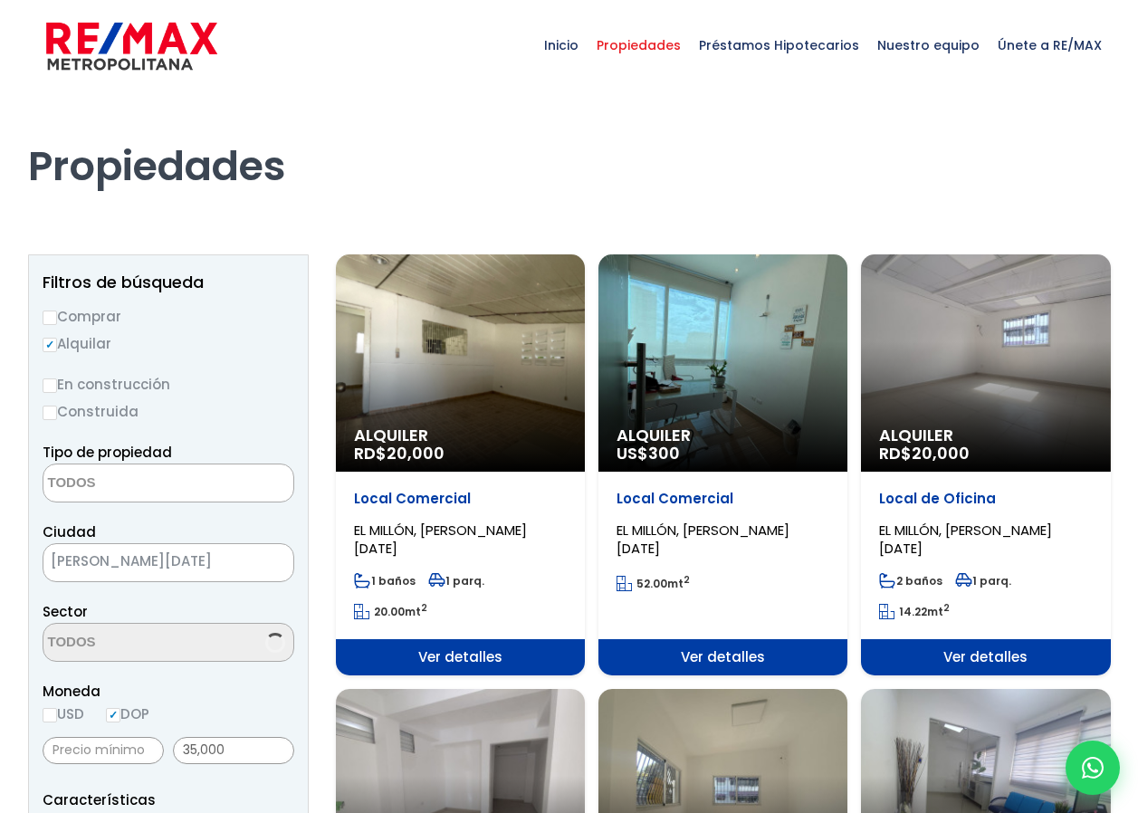
select select
select select "16"
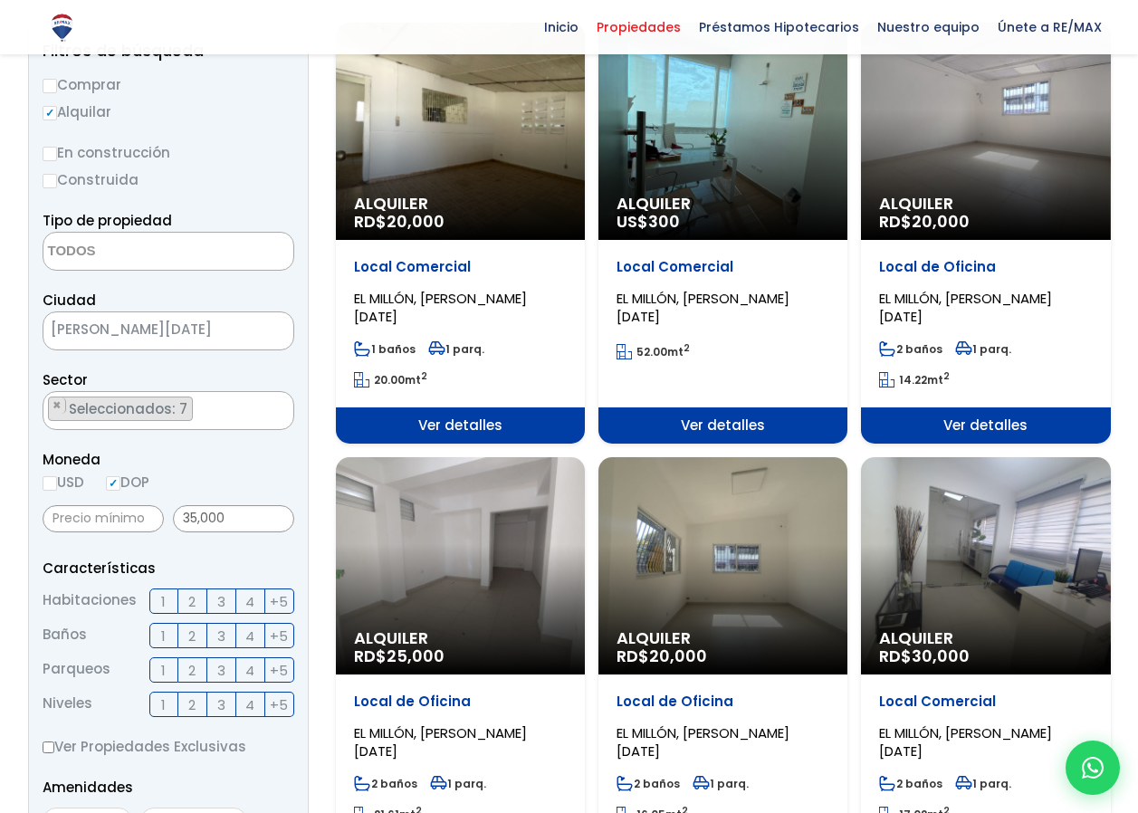
scroll to position [0, 0]
